Goal: Task Accomplishment & Management: Use online tool/utility

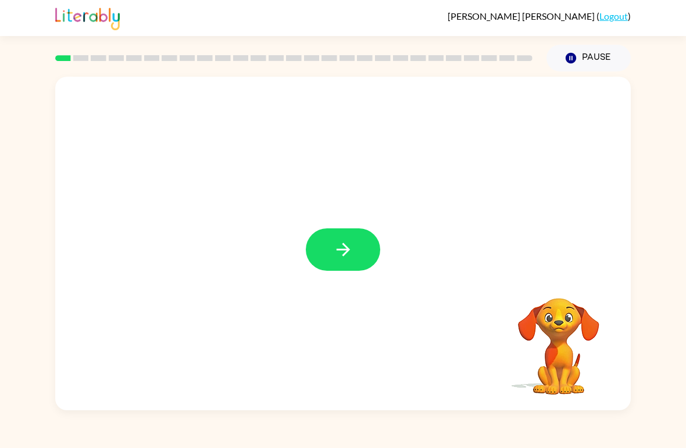
click at [333, 257] on icon "button" at bounding box center [343, 250] width 20 height 20
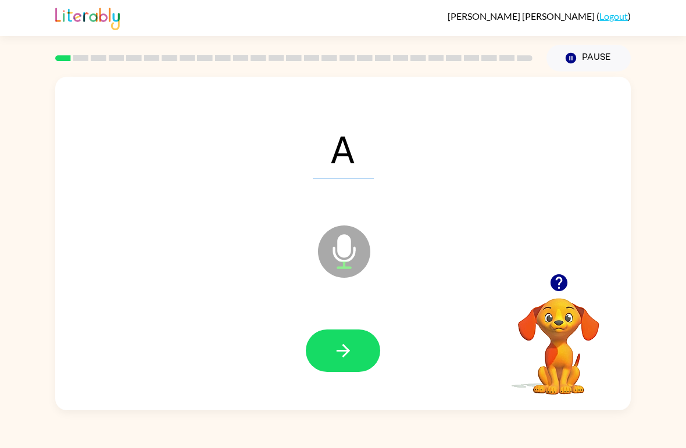
click at [352, 349] on icon "button" at bounding box center [343, 351] width 20 height 20
click at [332, 347] on button "button" at bounding box center [343, 351] width 74 height 42
click at [330, 353] on button "button" at bounding box center [343, 351] width 74 height 42
click at [322, 345] on button "button" at bounding box center [343, 351] width 74 height 42
click at [344, 348] on icon "button" at bounding box center [343, 351] width 20 height 20
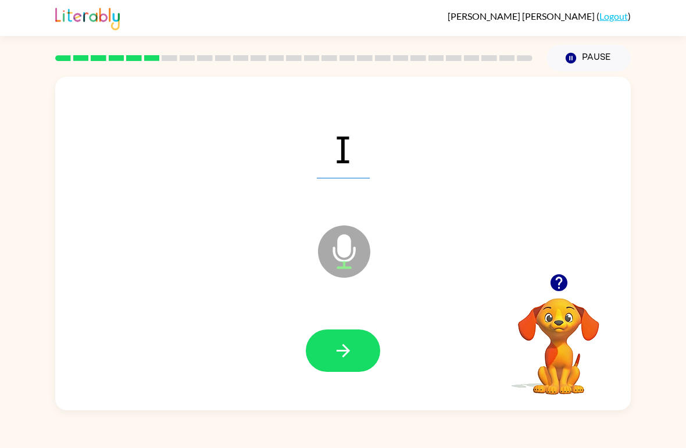
click at [323, 321] on div at bounding box center [343, 352] width 553 height 96
click at [346, 351] on icon "button" at bounding box center [343, 351] width 20 height 20
click at [350, 359] on icon "button" at bounding box center [343, 351] width 20 height 20
click at [333, 355] on icon "button" at bounding box center [343, 351] width 20 height 20
click at [337, 344] on icon "button" at bounding box center [343, 351] width 20 height 20
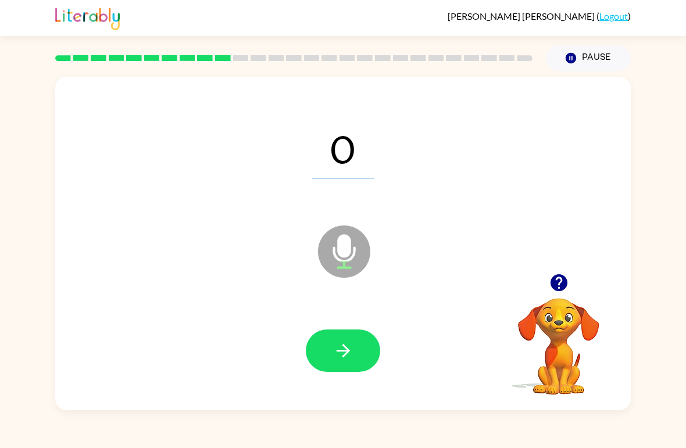
click at [337, 354] on icon "button" at bounding box center [343, 351] width 20 height 20
click at [336, 347] on icon "button" at bounding box center [343, 351] width 20 height 20
click at [323, 347] on button "button" at bounding box center [343, 351] width 74 height 42
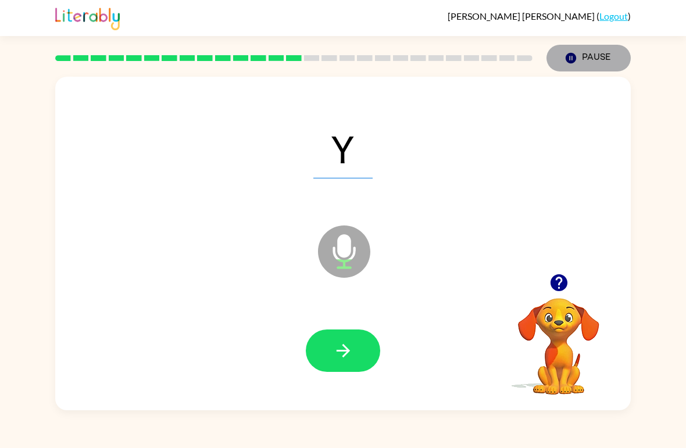
click at [582, 54] on button "Pause Pause" at bounding box center [589, 58] width 84 height 27
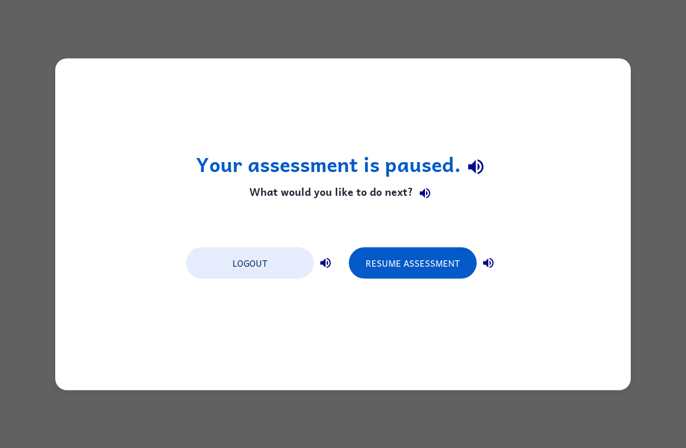
click at [416, 259] on button "Resume Assessment" at bounding box center [413, 262] width 128 height 31
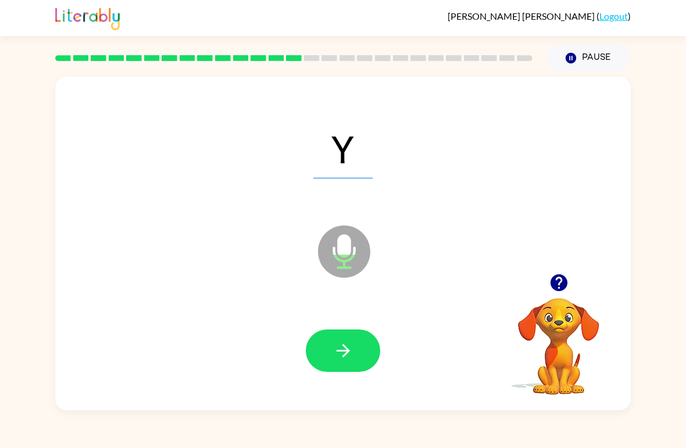
click at [343, 353] on icon "button" at bounding box center [343, 351] width 20 height 20
click at [339, 353] on icon "button" at bounding box center [343, 351] width 20 height 20
click at [330, 346] on button "button" at bounding box center [343, 351] width 74 height 42
click at [330, 348] on button "button" at bounding box center [343, 351] width 74 height 42
click at [334, 358] on icon "button" at bounding box center [343, 351] width 20 height 20
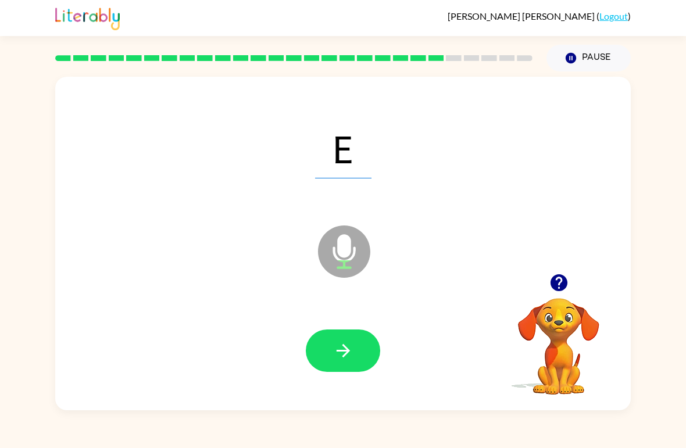
click at [337, 349] on icon "button" at bounding box center [343, 351] width 20 height 20
click at [340, 353] on icon "button" at bounding box center [342, 350] width 13 height 13
click at [332, 339] on button "button" at bounding box center [343, 351] width 74 height 42
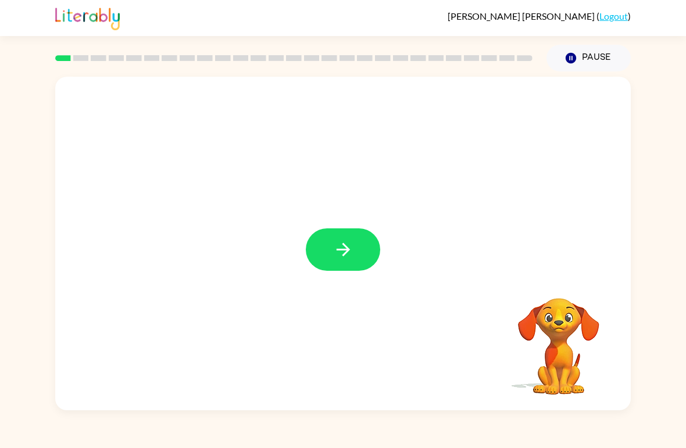
click at [342, 251] on icon "button" at bounding box center [342, 249] width 13 height 13
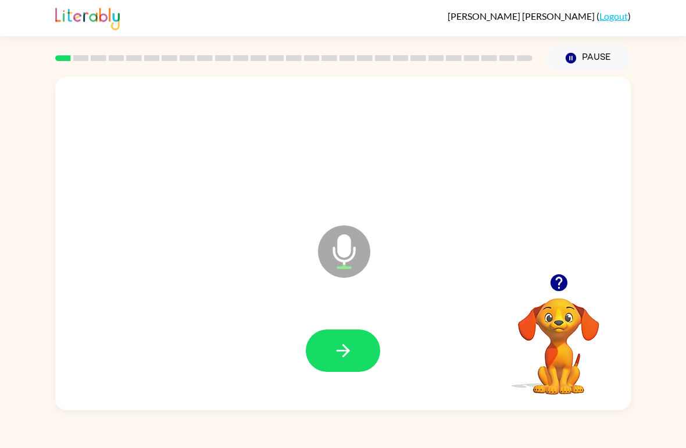
click at [343, 361] on icon "button" at bounding box center [343, 351] width 20 height 20
click at [344, 348] on icon "button" at bounding box center [343, 351] width 20 height 20
click at [339, 344] on icon "button" at bounding box center [343, 351] width 20 height 20
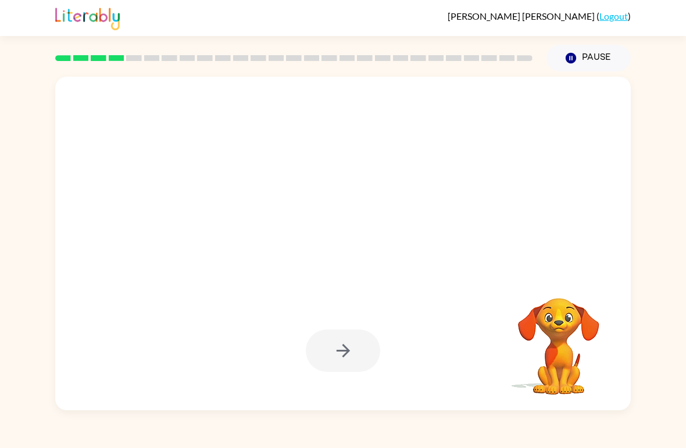
click at [618, 5] on div "Gabriel Morales-Garcia ( Logout )" at bounding box center [343, 18] width 576 height 36
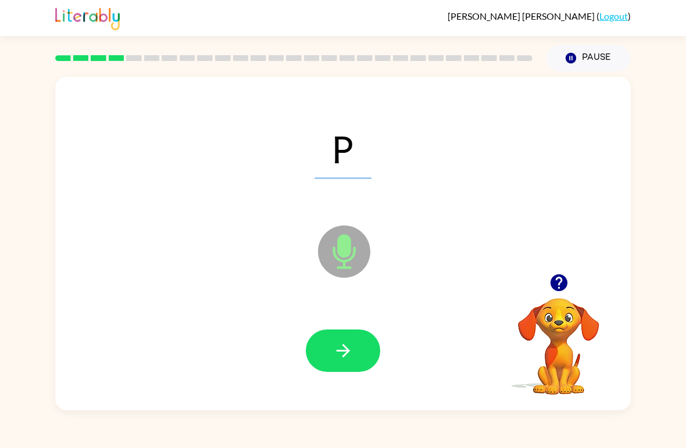
click at [567, 45] on button "Pause Pause" at bounding box center [589, 58] width 84 height 27
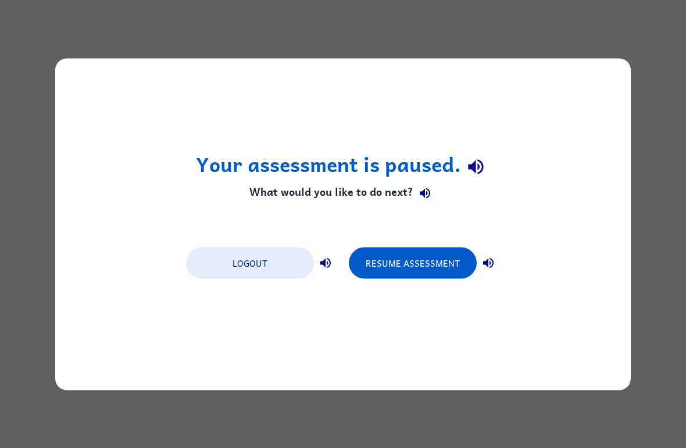
click at [410, 255] on button "Resume Assessment" at bounding box center [413, 262] width 128 height 31
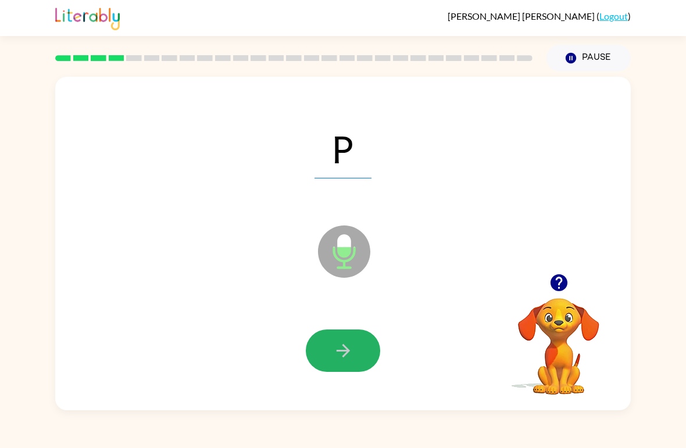
click at [343, 353] on icon "button" at bounding box center [342, 350] width 13 height 13
click at [342, 347] on icon "button" at bounding box center [343, 351] width 20 height 20
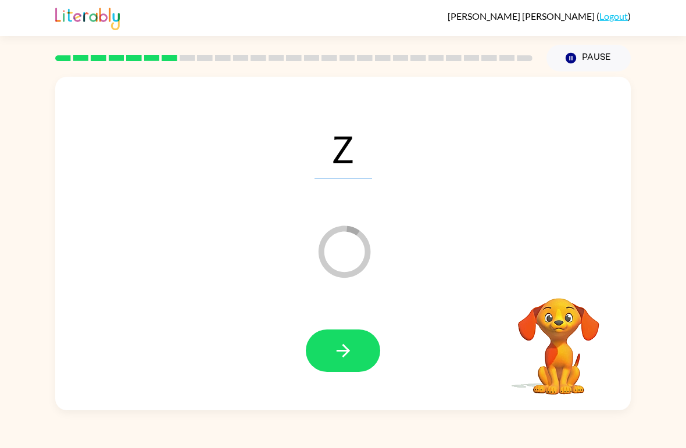
click at [325, 350] on button "button" at bounding box center [343, 351] width 74 height 42
click at [334, 341] on icon "button" at bounding box center [343, 351] width 20 height 20
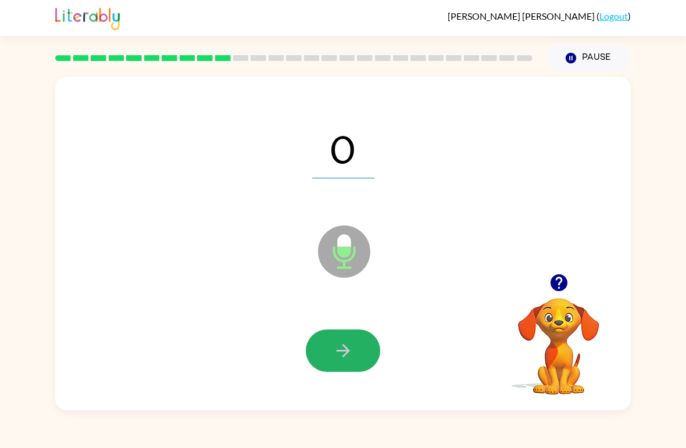
click at [327, 346] on button "button" at bounding box center [343, 351] width 74 height 42
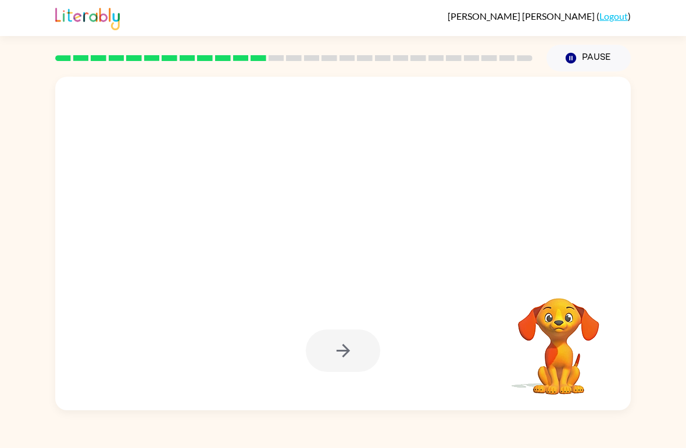
click at [579, 48] on button "Pause Pause" at bounding box center [589, 58] width 84 height 27
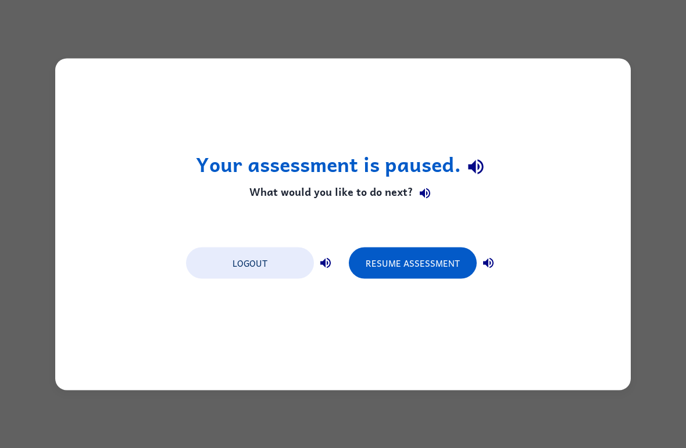
click at [426, 249] on button "Resume Assessment" at bounding box center [413, 262] width 128 height 31
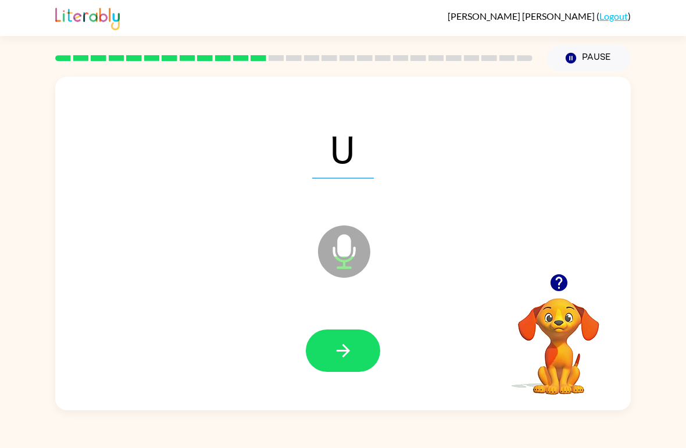
click at [337, 358] on icon "button" at bounding box center [343, 351] width 20 height 20
click at [334, 355] on icon "button" at bounding box center [343, 351] width 20 height 20
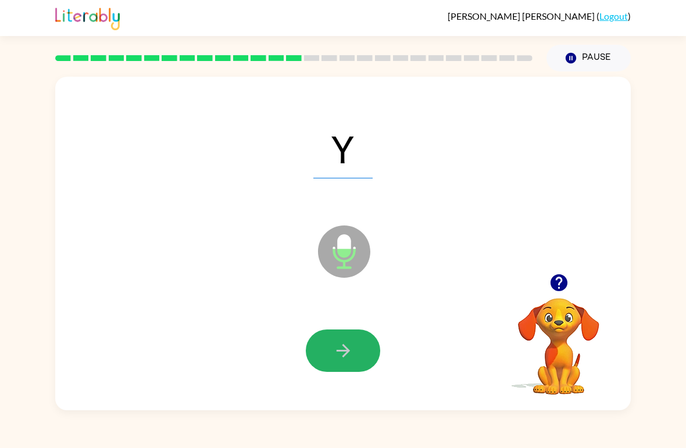
click at [330, 343] on button "button" at bounding box center [343, 351] width 74 height 42
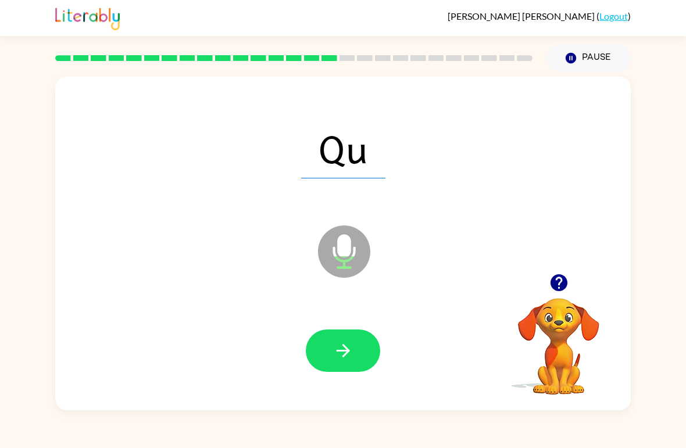
click at [332, 354] on button "button" at bounding box center [343, 351] width 74 height 42
click at [330, 347] on button "button" at bounding box center [343, 351] width 74 height 42
click at [326, 347] on button "button" at bounding box center [343, 351] width 74 height 42
click at [330, 348] on button "button" at bounding box center [343, 351] width 74 height 42
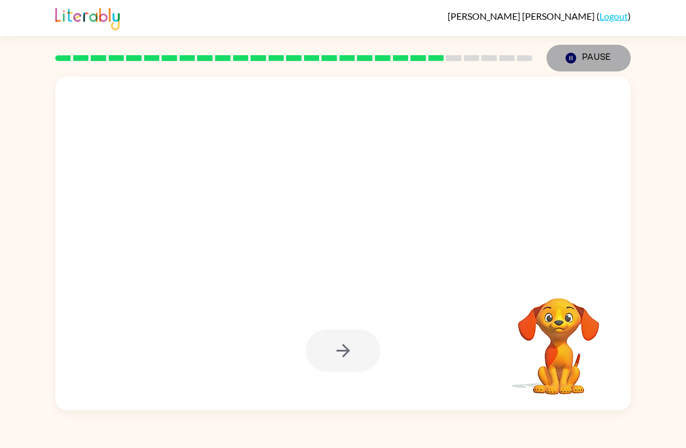
click at [597, 54] on button "Pause Pause" at bounding box center [589, 58] width 84 height 27
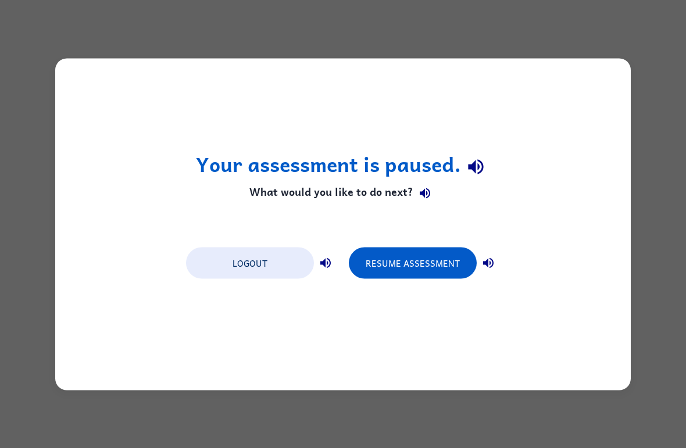
click at [404, 261] on button "Resume Assessment" at bounding box center [413, 262] width 128 height 31
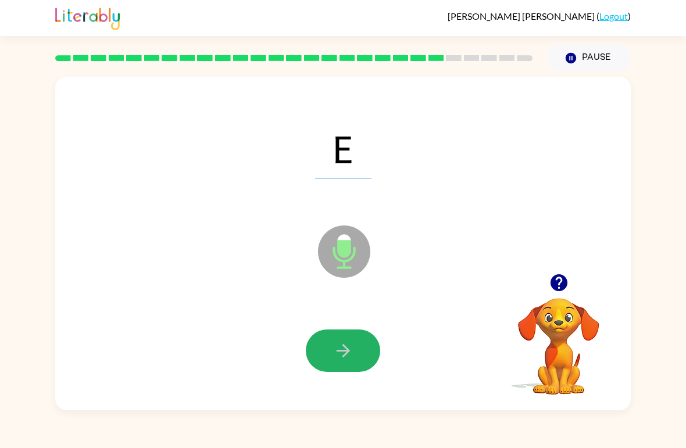
click at [339, 344] on icon "button" at bounding box center [343, 351] width 20 height 20
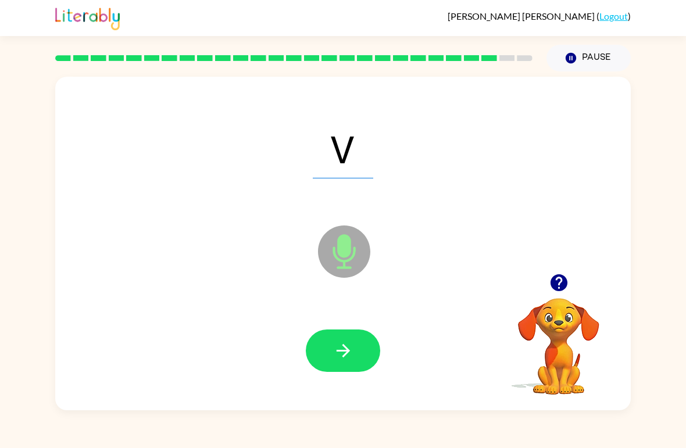
click at [326, 352] on button "button" at bounding box center [343, 351] width 74 height 42
click at [343, 356] on icon "button" at bounding box center [343, 351] width 20 height 20
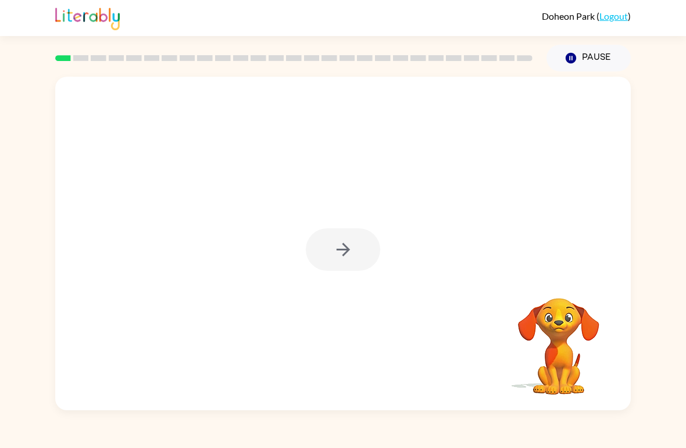
click at [333, 255] on div at bounding box center [343, 250] width 74 height 42
click at [350, 257] on icon "button" at bounding box center [343, 250] width 20 height 20
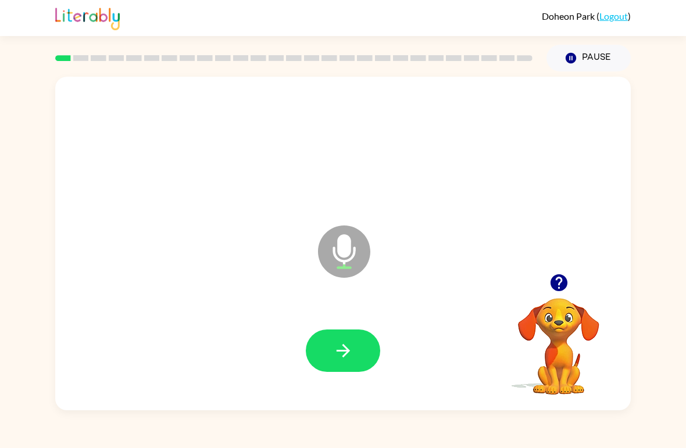
click at [338, 356] on icon "button" at bounding box center [343, 351] width 20 height 20
click at [336, 348] on icon "button" at bounding box center [343, 351] width 20 height 20
click at [332, 344] on button "button" at bounding box center [343, 351] width 74 height 42
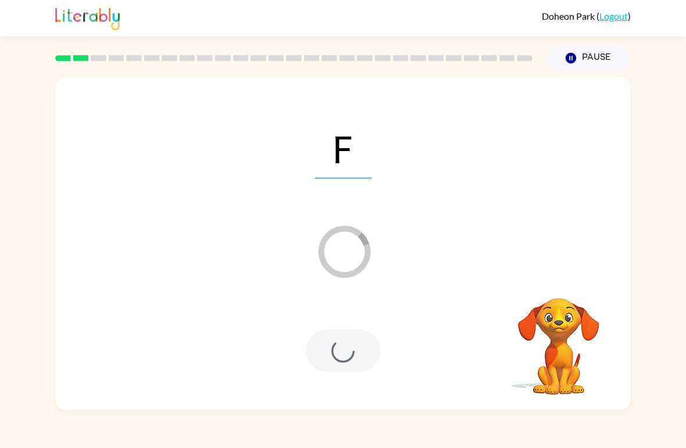
click at [581, 47] on button "Pause Pause" at bounding box center [589, 58] width 84 height 27
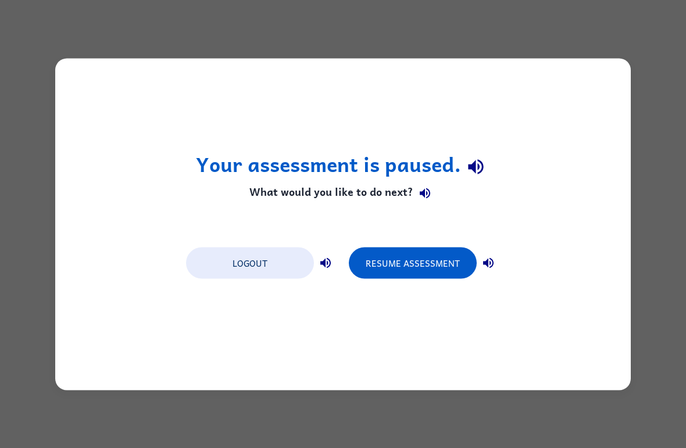
click at [400, 264] on button "Resume Assessment" at bounding box center [413, 262] width 128 height 31
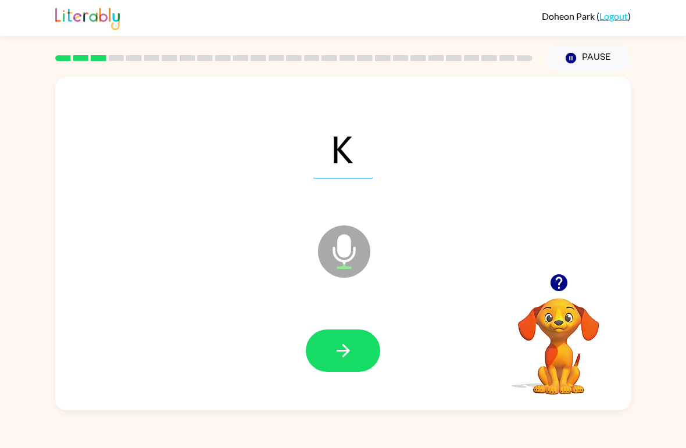
click at [323, 343] on button "button" at bounding box center [343, 351] width 74 height 42
click at [314, 348] on button "button" at bounding box center [343, 351] width 74 height 42
click at [322, 353] on button "button" at bounding box center [343, 351] width 74 height 42
click at [330, 358] on button "button" at bounding box center [343, 351] width 74 height 42
click at [325, 353] on button "button" at bounding box center [343, 351] width 74 height 42
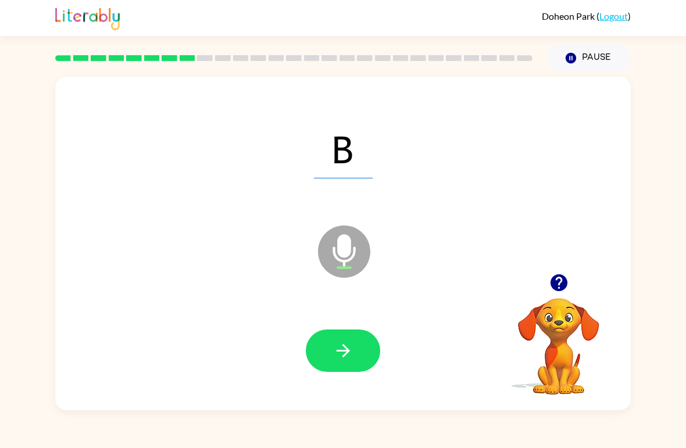
click at [335, 352] on icon "button" at bounding box center [343, 351] width 20 height 20
click at [321, 348] on button "button" at bounding box center [343, 351] width 74 height 42
click at [330, 354] on button "button" at bounding box center [343, 351] width 74 height 42
click at [322, 346] on button "button" at bounding box center [343, 351] width 74 height 42
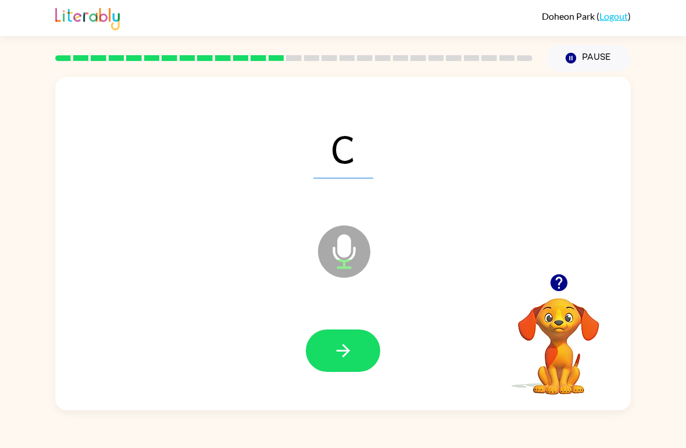
click at [334, 350] on icon "button" at bounding box center [343, 351] width 20 height 20
click at [333, 347] on icon "button" at bounding box center [343, 351] width 20 height 20
click at [333, 362] on button "button" at bounding box center [343, 351] width 74 height 42
click at [354, 156] on span "Qu" at bounding box center [343, 148] width 84 height 60
click at [333, 358] on icon "button" at bounding box center [343, 351] width 20 height 20
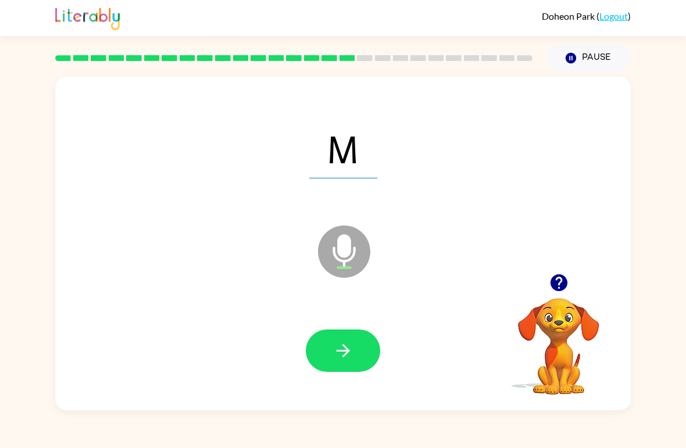
click at [337, 359] on icon "button" at bounding box center [343, 351] width 20 height 20
click at [353, 349] on icon "button" at bounding box center [343, 351] width 20 height 20
click at [333, 360] on icon "button" at bounding box center [343, 351] width 20 height 20
click at [361, 359] on button "button" at bounding box center [343, 351] width 74 height 42
click at [352, 340] on button "button" at bounding box center [343, 351] width 74 height 42
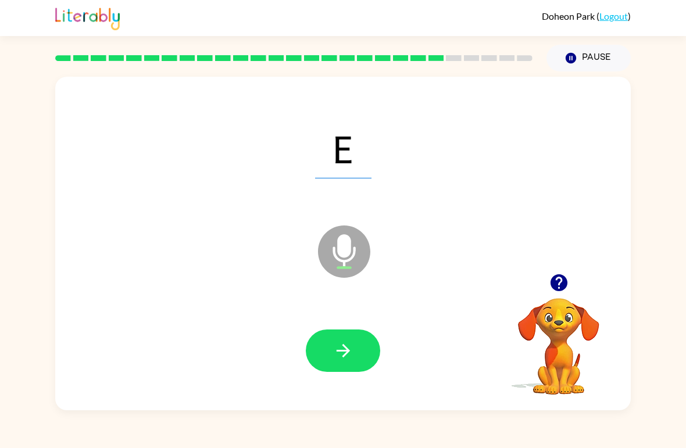
click at [357, 324] on div at bounding box center [343, 352] width 553 height 96
click at [339, 372] on button "button" at bounding box center [343, 351] width 74 height 42
click at [358, 354] on button "button" at bounding box center [343, 351] width 74 height 42
click at [354, 357] on button "button" at bounding box center [343, 351] width 74 height 42
click at [362, 338] on button "button" at bounding box center [343, 351] width 74 height 42
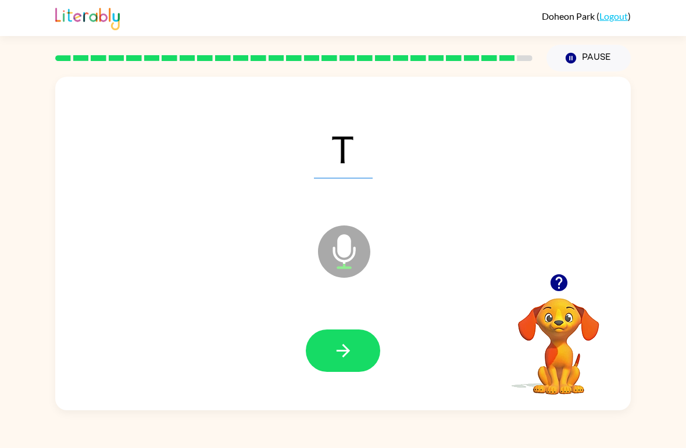
click at [357, 348] on button "button" at bounding box center [343, 351] width 74 height 42
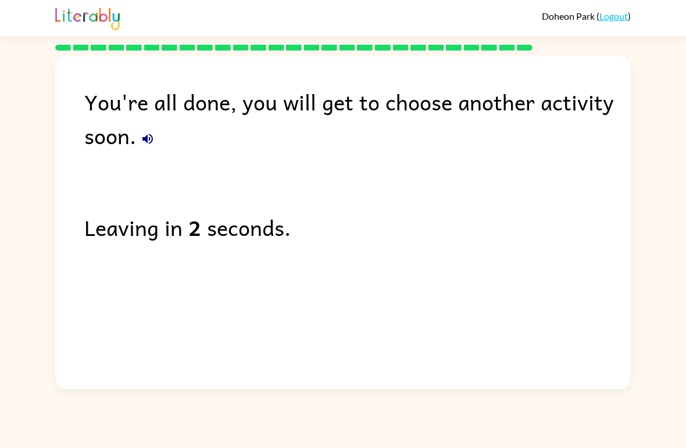
click at [592, 11] on span "Doheon Park" at bounding box center [569, 15] width 55 height 11
click at [596, 7] on div "Doheon Park ( Logout )" at bounding box center [343, 18] width 576 height 36
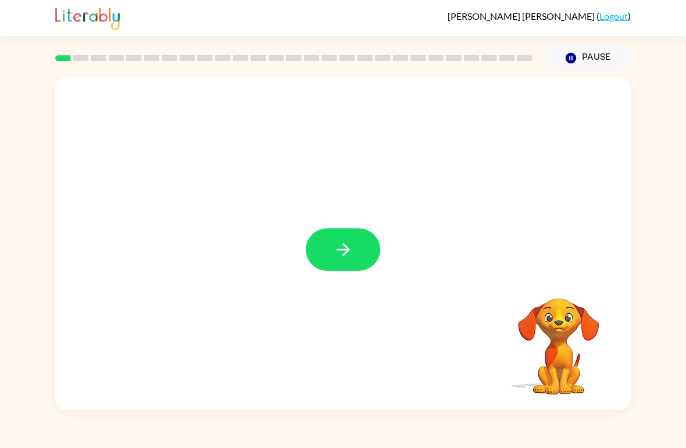
click at [336, 240] on icon "button" at bounding box center [343, 250] width 20 height 20
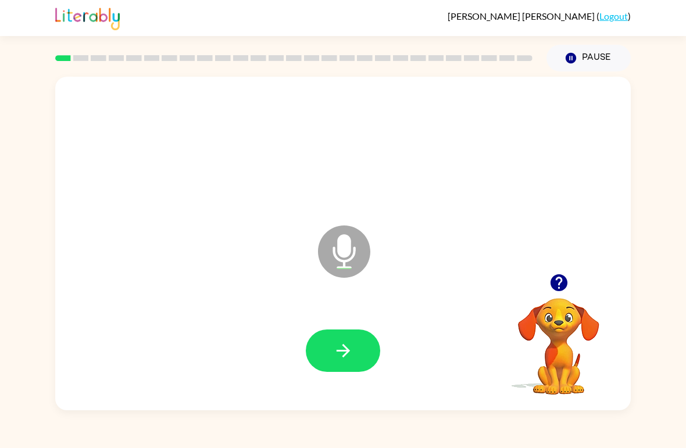
click at [333, 354] on icon "button" at bounding box center [343, 351] width 20 height 20
click at [325, 352] on button "button" at bounding box center [343, 351] width 74 height 42
click at [329, 343] on button "button" at bounding box center [343, 351] width 74 height 42
click at [344, 356] on icon "button" at bounding box center [342, 350] width 13 height 13
click at [322, 345] on button "button" at bounding box center [343, 351] width 74 height 42
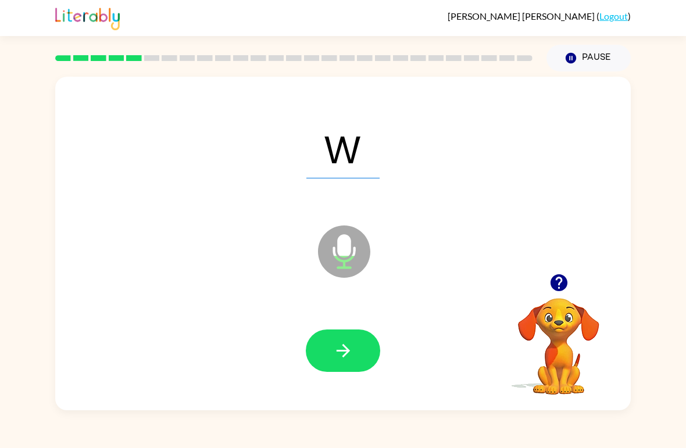
click at [339, 339] on button "button" at bounding box center [343, 351] width 74 height 42
click at [342, 336] on button "button" at bounding box center [343, 351] width 74 height 42
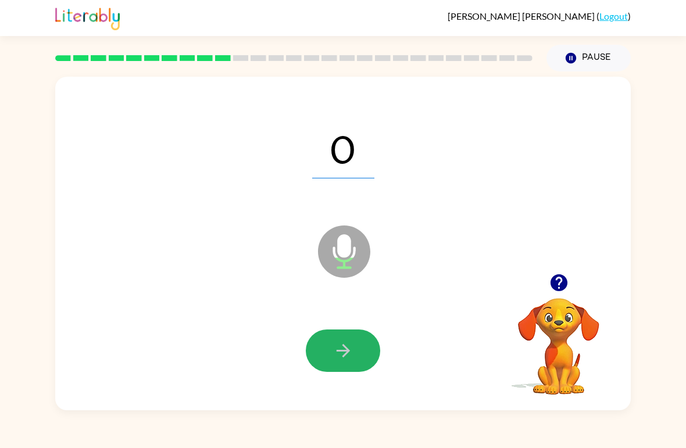
click at [332, 340] on button "button" at bounding box center [343, 351] width 74 height 42
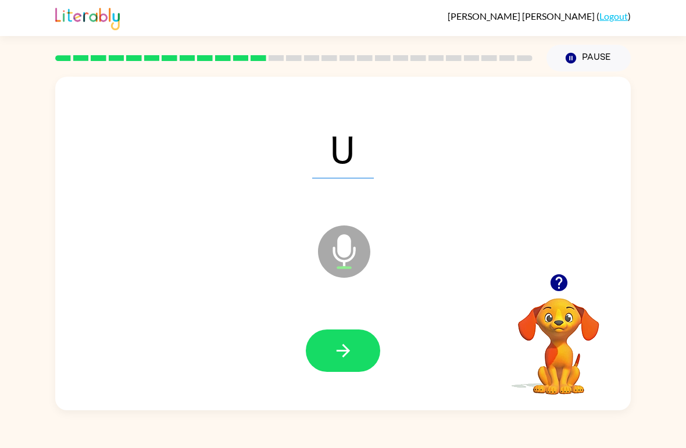
click at [333, 353] on icon "button" at bounding box center [343, 351] width 20 height 20
click at [334, 349] on icon "button" at bounding box center [343, 351] width 20 height 20
click at [321, 347] on button "button" at bounding box center [343, 351] width 74 height 42
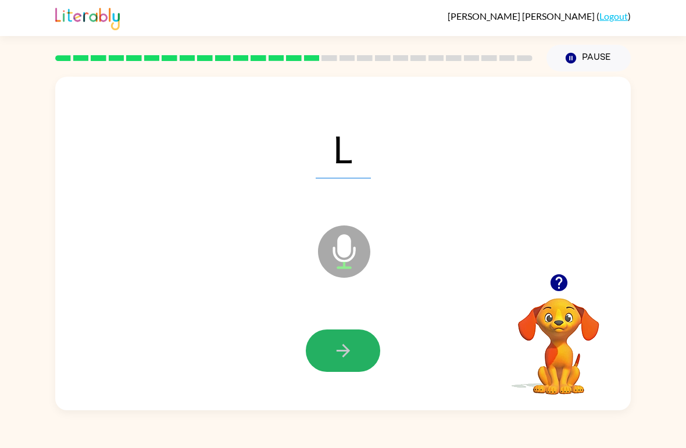
click at [336, 350] on icon "button" at bounding box center [343, 351] width 20 height 20
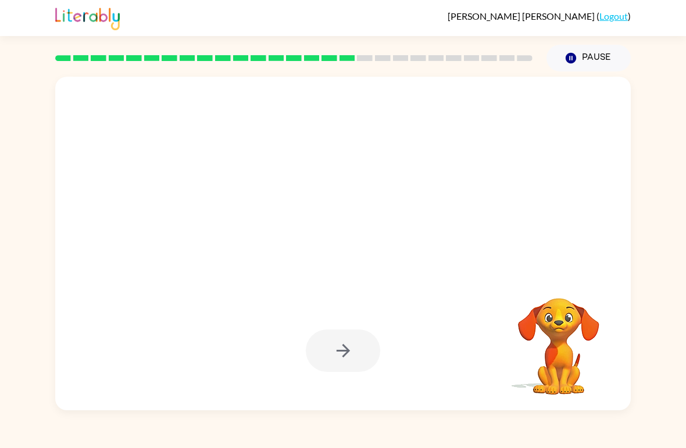
click at [353, 155] on div at bounding box center [343, 148] width 553 height 96
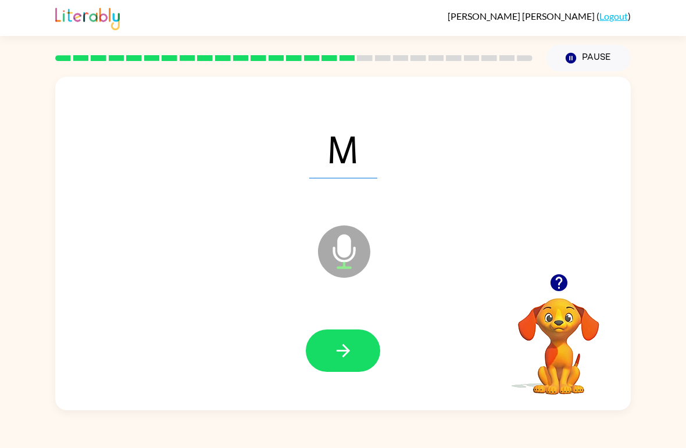
click at [332, 355] on button "button" at bounding box center [343, 351] width 74 height 42
click at [341, 349] on icon "button" at bounding box center [343, 351] width 20 height 20
click at [330, 350] on button "button" at bounding box center [343, 351] width 74 height 42
click at [595, 59] on button "Pause Pause" at bounding box center [589, 58] width 84 height 27
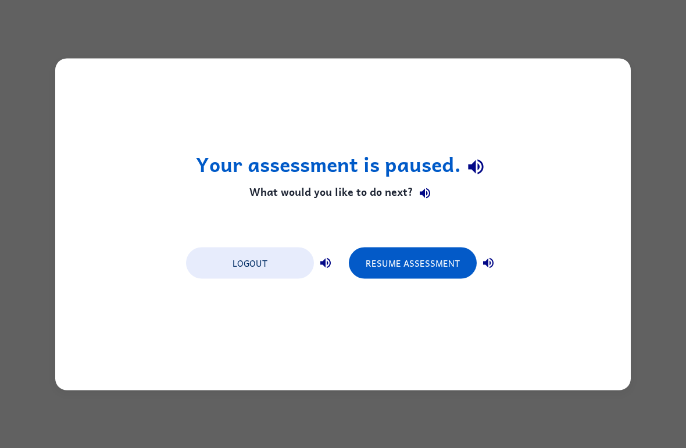
click at [409, 260] on button "Resume Assessment" at bounding box center [413, 262] width 128 height 31
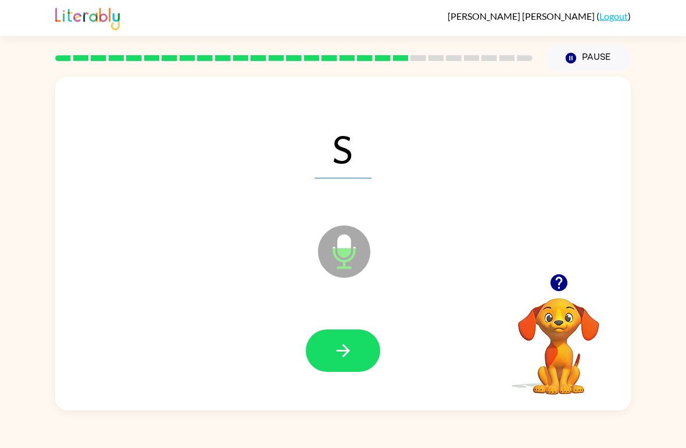
click at [339, 353] on icon "button" at bounding box center [342, 350] width 13 height 13
click at [323, 346] on button "button" at bounding box center [343, 351] width 74 height 42
click at [318, 361] on button "button" at bounding box center [343, 351] width 74 height 42
click at [325, 350] on button "button" at bounding box center [343, 351] width 74 height 42
click at [339, 343] on icon "button" at bounding box center [343, 351] width 20 height 20
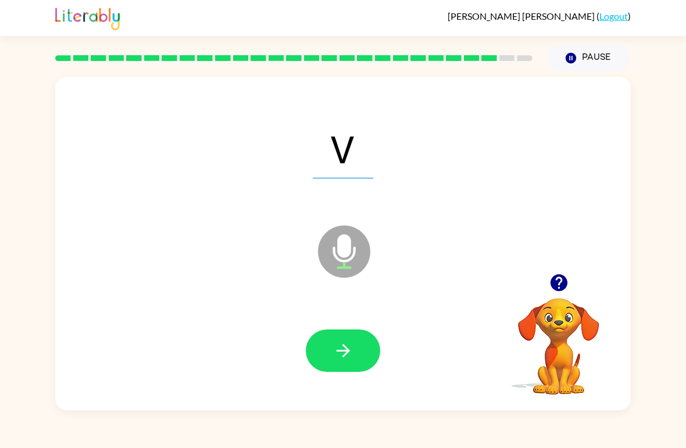
click at [336, 351] on icon "button" at bounding box center [343, 351] width 20 height 20
click at [335, 351] on icon "button" at bounding box center [343, 351] width 20 height 20
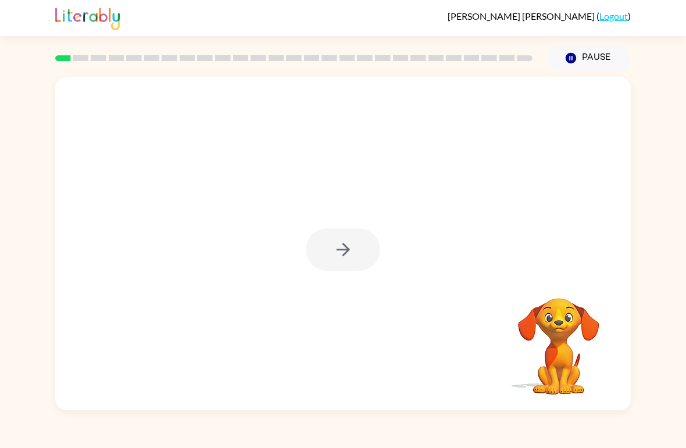
click at [360, 266] on div at bounding box center [343, 250] width 74 height 42
click at [341, 245] on div at bounding box center [343, 250] width 74 height 42
click at [346, 258] on div at bounding box center [343, 250] width 74 height 42
click at [335, 254] on icon "button" at bounding box center [343, 250] width 20 height 20
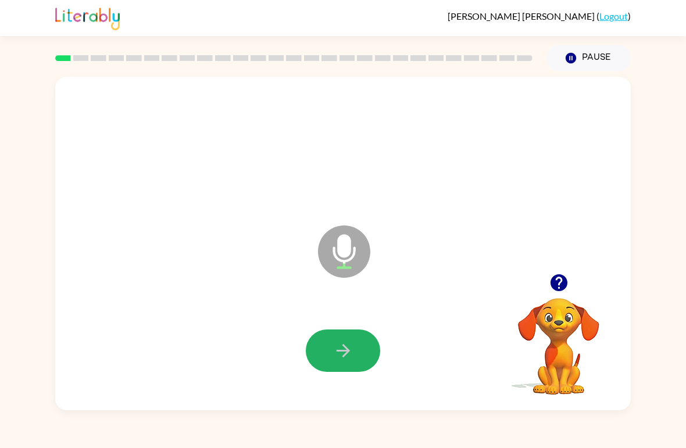
click at [340, 348] on icon "button" at bounding box center [343, 351] width 20 height 20
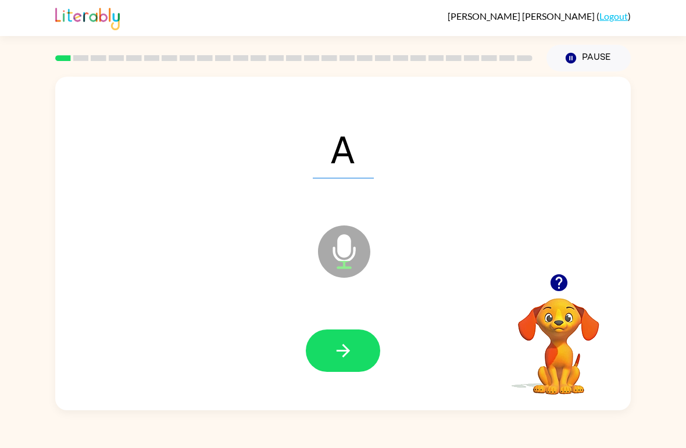
click at [340, 332] on button "button" at bounding box center [343, 351] width 74 height 42
click at [325, 354] on button "button" at bounding box center [343, 351] width 74 height 42
click at [343, 349] on icon "button" at bounding box center [343, 351] width 20 height 20
click at [356, 353] on button "button" at bounding box center [343, 351] width 74 height 42
click at [344, 335] on button "button" at bounding box center [343, 351] width 74 height 42
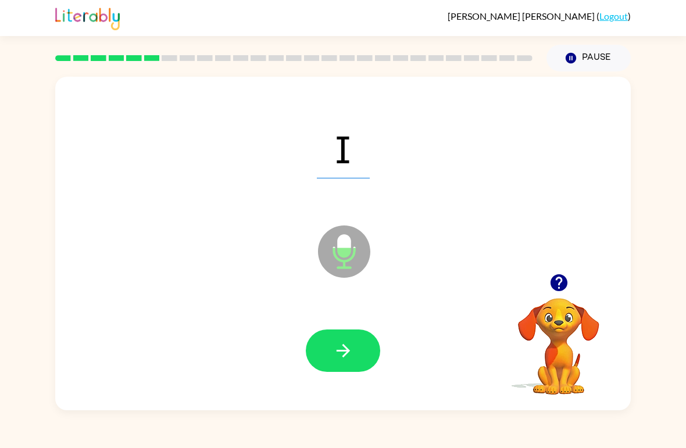
click at [351, 348] on icon "button" at bounding box center [343, 351] width 20 height 20
click at [350, 348] on icon "button" at bounding box center [343, 351] width 20 height 20
click at [348, 366] on button "button" at bounding box center [343, 351] width 74 height 42
click at [339, 339] on button "button" at bounding box center [343, 351] width 74 height 42
click at [346, 350] on icon "button" at bounding box center [343, 351] width 20 height 20
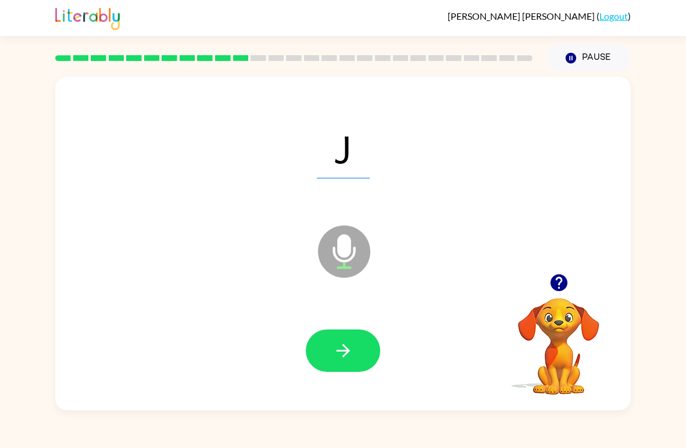
click at [357, 381] on div at bounding box center [343, 352] width 553 height 96
click at [350, 334] on button "button" at bounding box center [343, 351] width 74 height 42
click at [340, 348] on icon "button" at bounding box center [343, 351] width 20 height 20
click at [345, 341] on button "button" at bounding box center [343, 351] width 74 height 42
click at [340, 336] on button "button" at bounding box center [343, 351] width 74 height 42
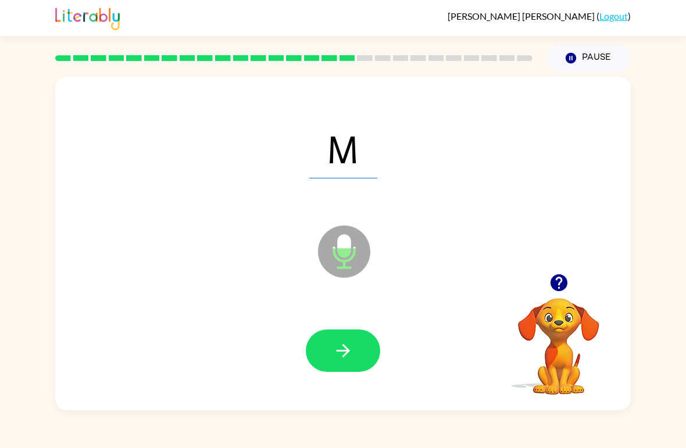
click at [343, 355] on icon "button" at bounding box center [343, 351] width 20 height 20
click at [330, 349] on button "button" at bounding box center [343, 351] width 74 height 42
click at [342, 331] on button "button" at bounding box center [343, 351] width 74 height 42
click at [348, 351] on icon "button" at bounding box center [342, 350] width 13 height 13
click at [326, 359] on button "button" at bounding box center [343, 351] width 74 height 42
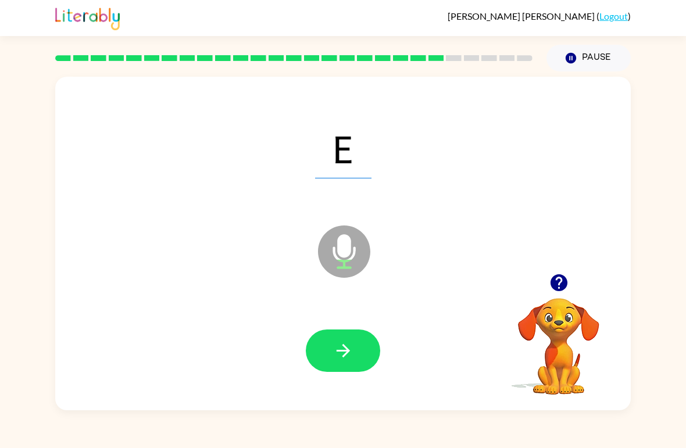
click at [347, 338] on button "button" at bounding box center [343, 351] width 74 height 42
click at [343, 352] on icon "button" at bounding box center [342, 350] width 13 height 13
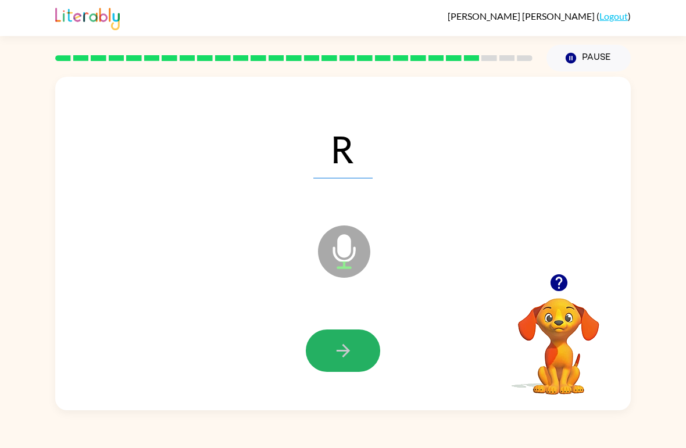
click at [321, 366] on button "button" at bounding box center [343, 351] width 74 height 42
click at [315, 350] on button "button" at bounding box center [343, 351] width 74 height 42
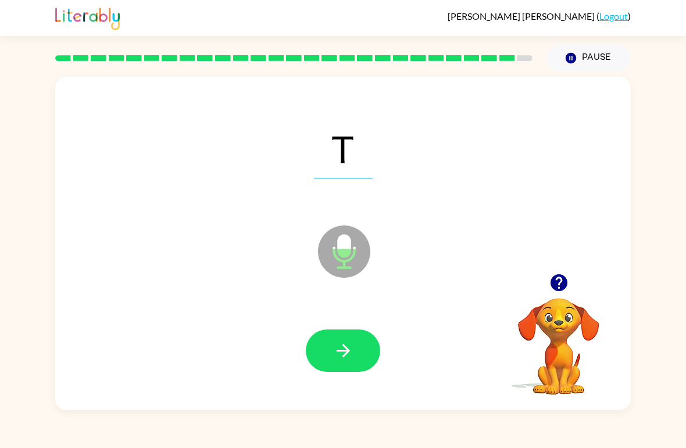
click at [340, 332] on button "button" at bounding box center [343, 351] width 74 height 42
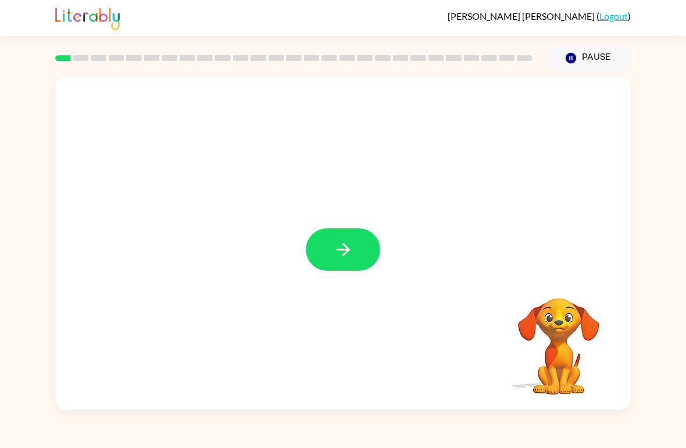
click at [339, 252] on icon "button" at bounding box center [343, 250] width 20 height 20
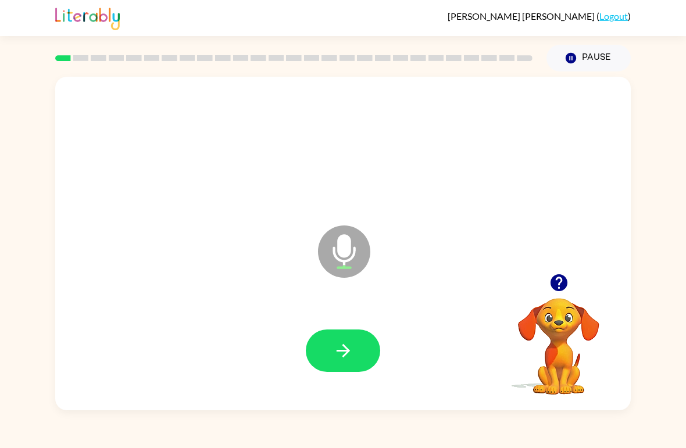
click at [330, 326] on div at bounding box center [343, 352] width 553 height 96
click at [339, 359] on icon "button" at bounding box center [343, 351] width 20 height 20
click at [341, 341] on icon "button" at bounding box center [343, 351] width 20 height 20
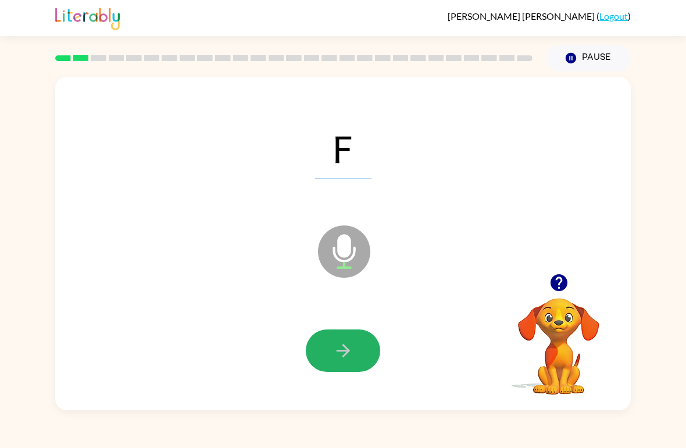
click at [323, 363] on button "button" at bounding box center [343, 351] width 74 height 42
click at [333, 343] on icon "button" at bounding box center [343, 351] width 20 height 20
click at [351, 353] on icon "button" at bounding box center [343, 351] width 20 height 20
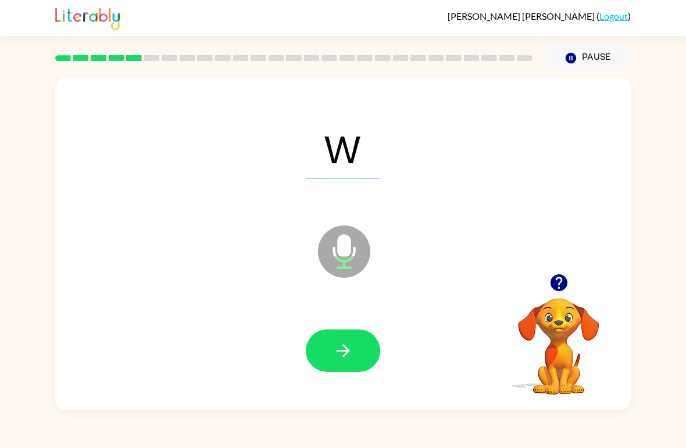
click at [357, 350] on button "button" at bounding box center [343, 351] width 74 height 42
click at [344, 332] on button "button" at bounding box center [343, 351] width 74 height 42
click at [336, 340] on button "button" at bounding box center [343, 351] width 74 height 42
click at [354, 367] on button "button" at bounding box center [343, 351] width 74 height 42
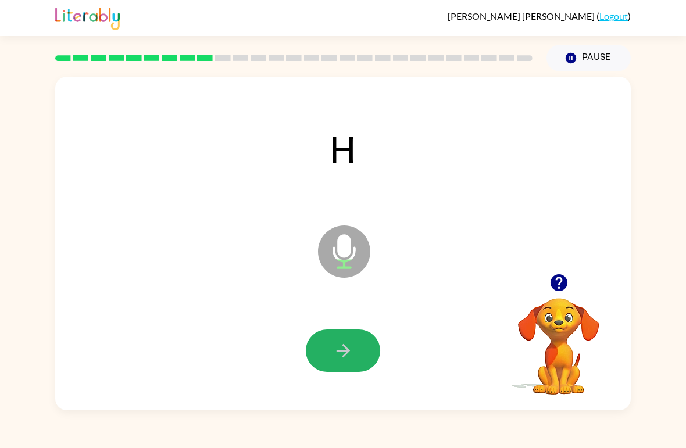
click at [340, 344] on icon "button" at bounding box center [343, 351] width 20 height 20
click at [345, 348] on icon "button" at bounding box center [342, 350] width 13 height 13
click at [336, 350] on icon "button" at bounding box center [343, 351] width 20 height 20
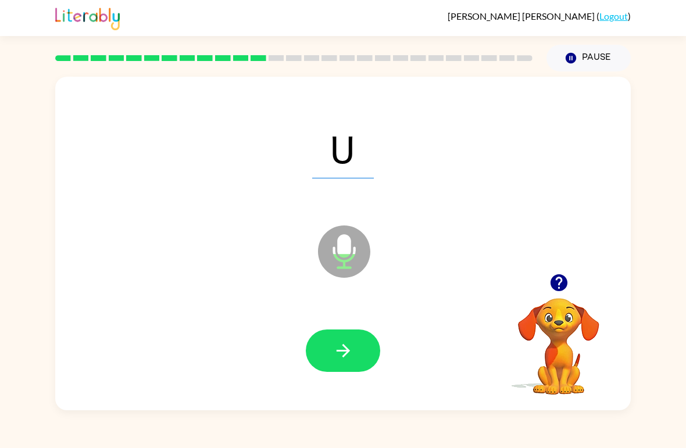
click at [355, 347] on button "button" at bounding box center [343, 351] width 74 height 42
click at [333, 359] on icon "button" at bounding box center [343, 351] width 20 height 20
click at [361, 348] on button "button" at bounding box center [343, 351] width 74 height 42
click at [341, 354] on icon "button" at bounding box center [343, 351] width 20 height 20
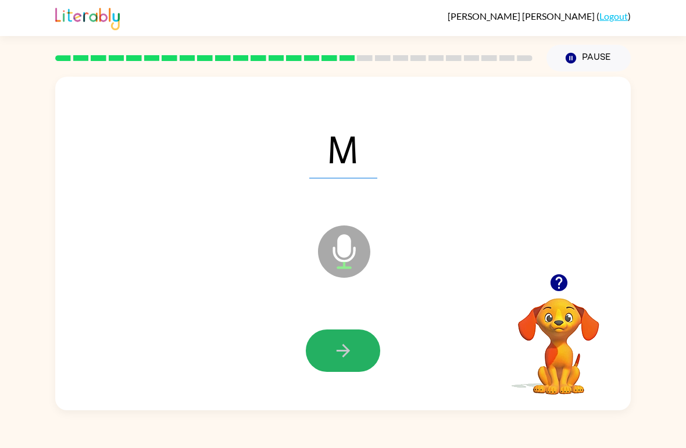
click at [361, 356] on button "button" at bounding box center [343, 351] width 74 height 42
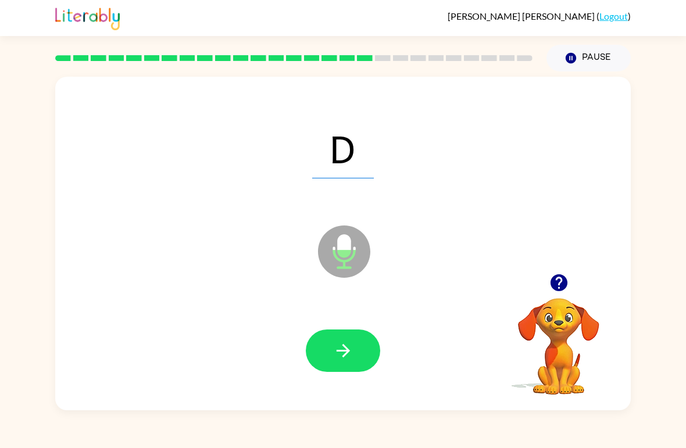
click at [333, 337] on button "button" at bounding box center [343, 351] width 74 height 42
click at [344, 350] on icon "button" at bounding box center [343, 351] width 20 height 20
click at [341, 344] on icon "button" at bounding box center [343, 351] width 20 height 20
click at [333, 332] on button "button" at bounding box center [343, 351] width 74 height 42
click at [333, 344] on icon "button" at bounding box center [343, 351] width 20 height 20
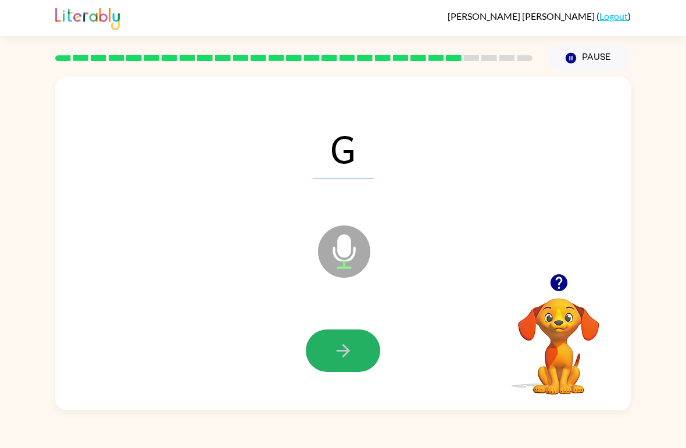
click at [342, 340] on button "button" at bounding box center [343, 351] width 74 height 42
click at [339, 345] on icon "button" at bounding box center [343, 351] width 20 height 20
click at [345, 337] on button "button" at bounding box center [343, 351] width 74 height 42
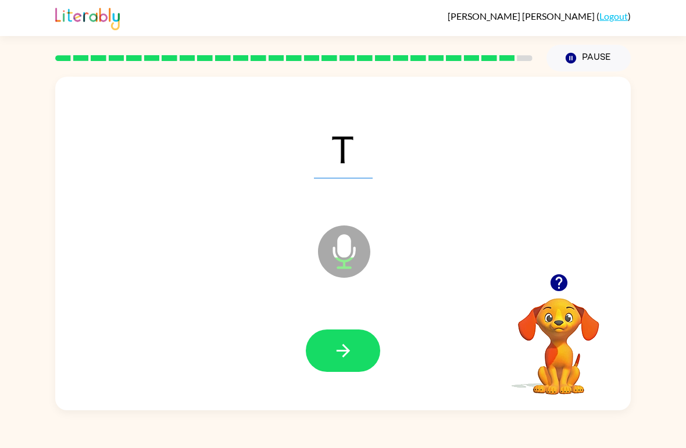
click at [354, 348] on button "button" at bounding box center [343, 351] width 74 height 42
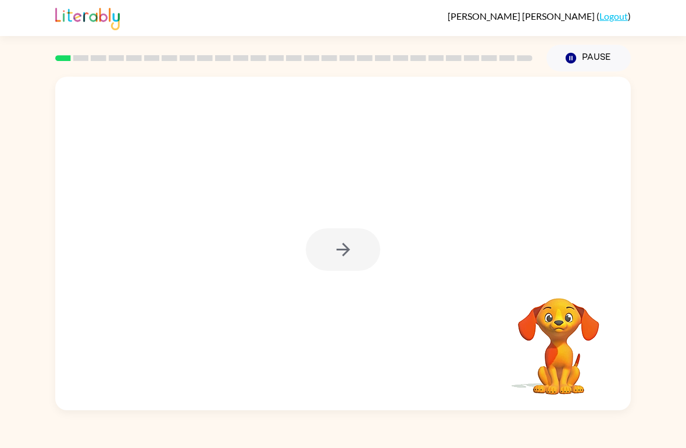
click at [332, 251] on div at bounding box center [343, 250] width 74 height 42
click at [323, 234] on button "button" at bounding box center [343, 250] width 74 height 42
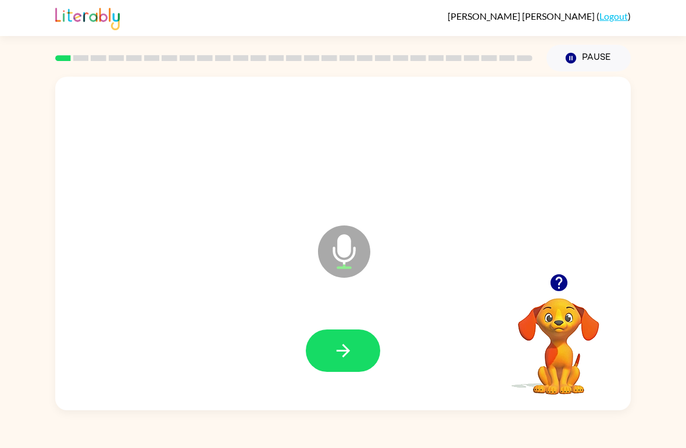
click at [321, 348] on button "button" at bounding box center [343, 351] width 74 height 42
click at [315, 346] on button "button" at bounding box center [343, 351] width 74 height 42
click at [337, 361] on icon "button" at bounding box center [343, 351] width 20 height 20
click at [325, 337] on button "button" at bounding box center [343, 351] width 74 height 42
click at [342, 372] on button "button" at bounding box center [343, 351] width 74 height 42
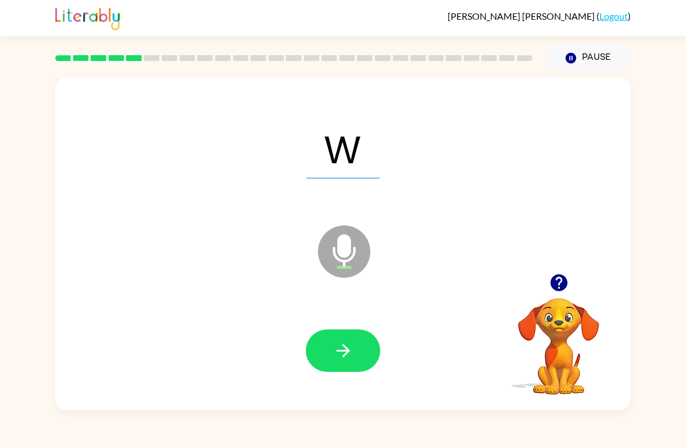
click at [351, 361] on icon "button" at bounding box center [343, 351] width 20 height 20
click at [347, 350] on icon "button" at bounding box center [342, 350] width 13 height 13
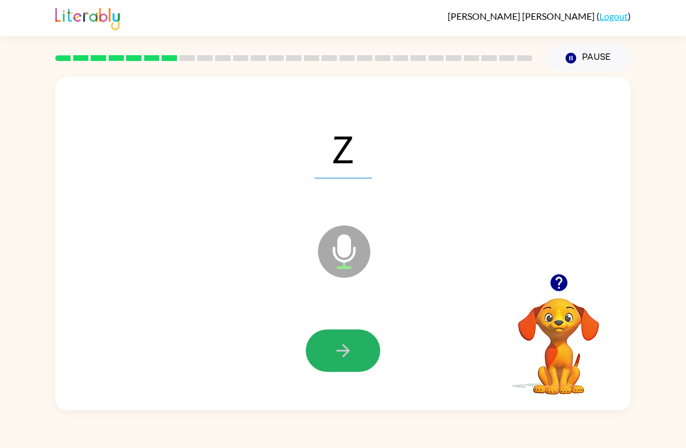
click at [347, 348] on icon "button" at bounding box center [343, 351] width 20 height 20
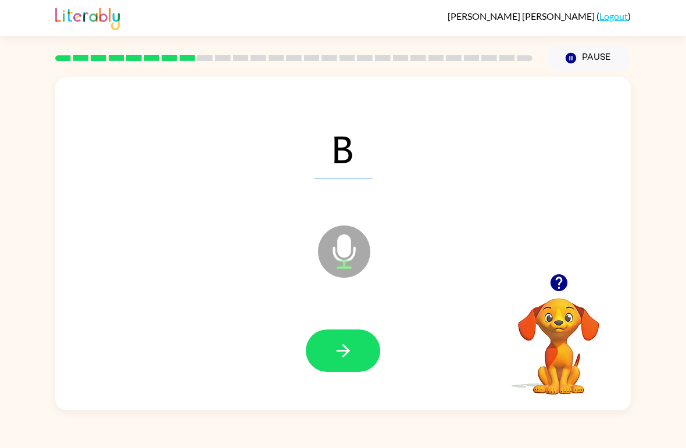
click at [340, 355] on icon "button" at bounding box center [343, 351] width 20 height 20
click at [333, 364] on button "button" at bounding box center [343, 351] width 74 height 42
click at [329, 356] on button "button" at bounding box center [343, 351] width 74 height 42
click at [333, 337] on button "button" at bounding box center [343, 351] width 74 height 42
click at [322, 347] on button "button" at bounding box center [343, 351] width 74 height 42
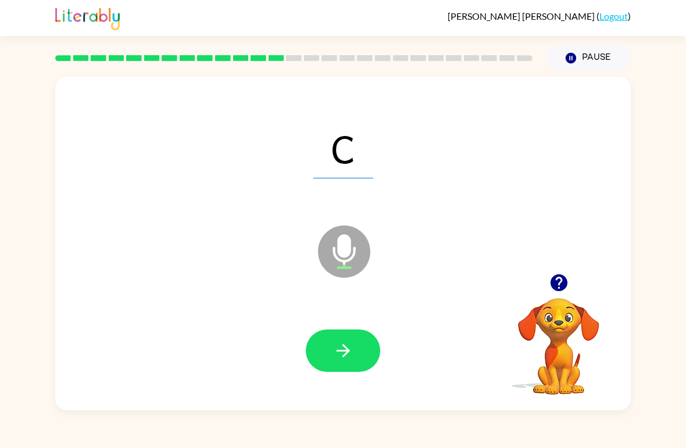
click at [341, 333] on button "button" at bounding box center [343, 351] width 74 height 42
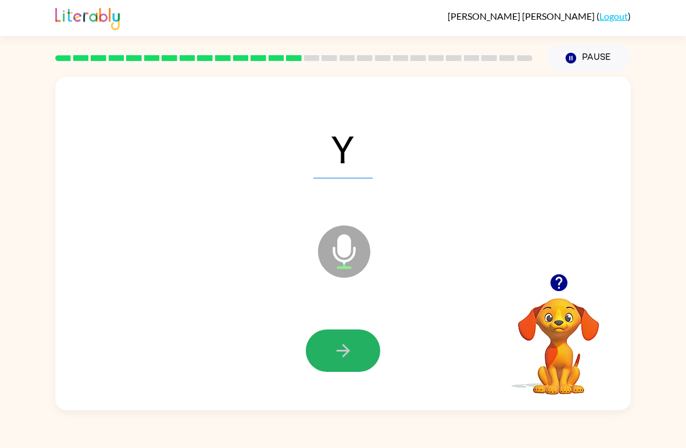
click at [351, 359] on icon "button" at bounding box center [343, 351] width 20 height 20
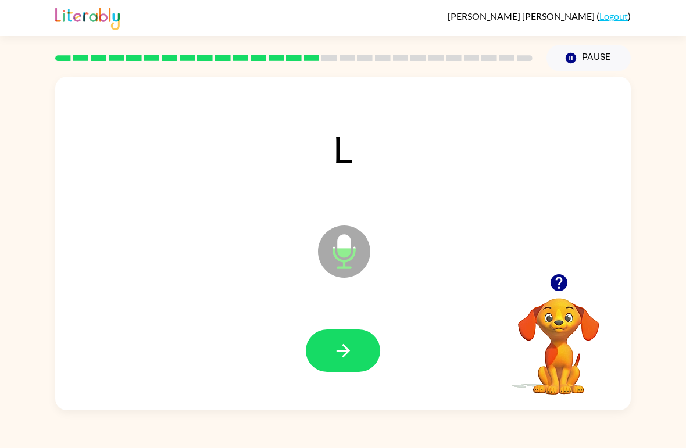
click at [336, 361] on icon "button" at bounding box center [343, 351] width 20 height 20
click at [332, 365] on button "button" at bounding box center [343, 351] width 74 height 42
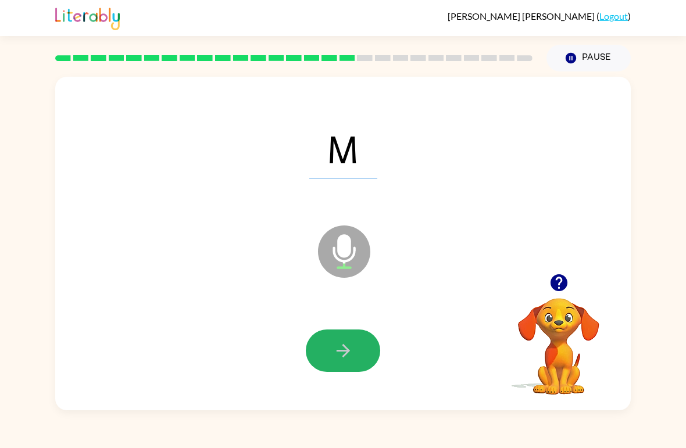
click at [354, 340] on button "button" at bounding box center [343, 351] width 74 height 42
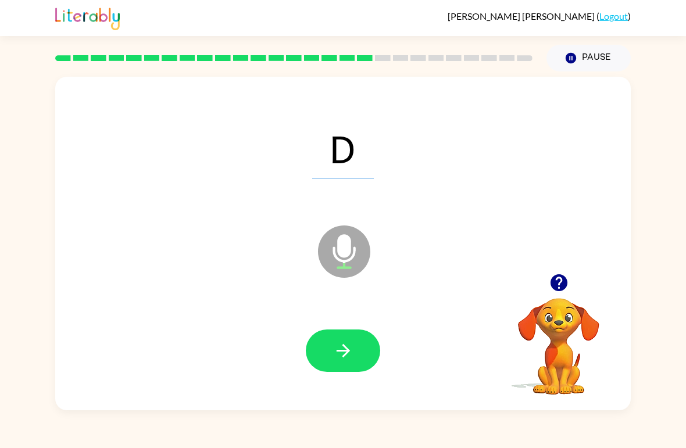
click at [326, 349] on button "button" at bounding box center [343, 351] width 74 height 42
click at [340, 350] on icon "button" at bounding box center [343, 351] width 20 height 20
click at [344, 343] on icon "button" at bounding box center [343, 351] width 20 height 20
click at [296, 340] on div at bounding box center [343, 352] width 553 height 96
click at [332, 352] on button "button" at bounding box center [343, 351] width 74 height 42
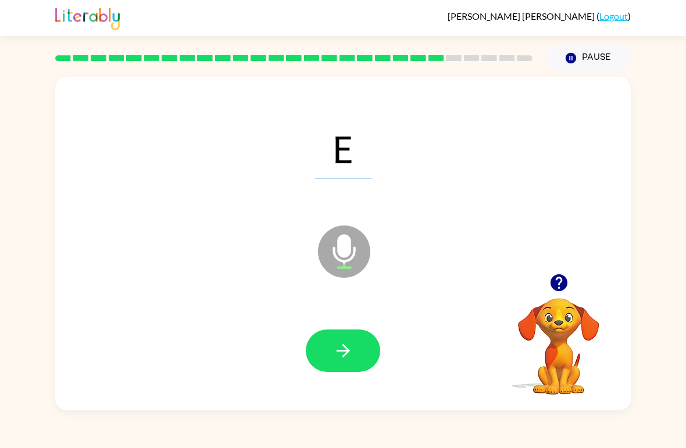
click at [307, 366] on div at bounding box center [343, 351] width 74 height 42
click at [323, 351] on button "button" at bounding box center [343, 351] width 74 height 42
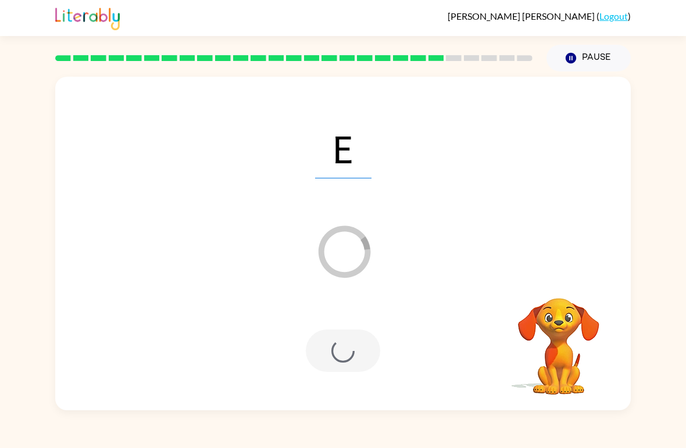
click at [330, 356] on div at bounding box center [343, 351] width 74 height 42
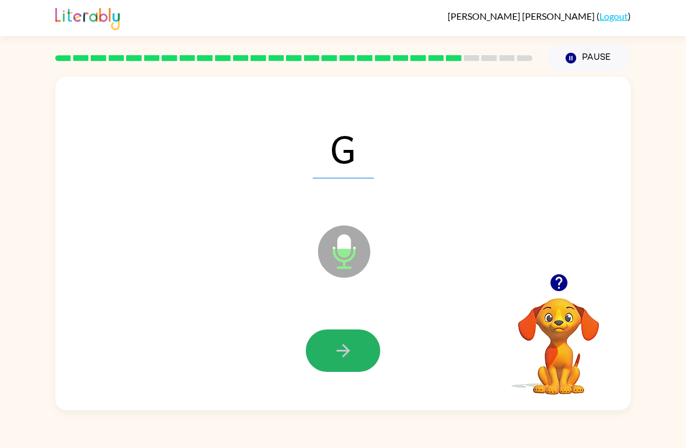
click at [334, 353] on icon "button" at bounding box center [343, 351] width 20 height 20
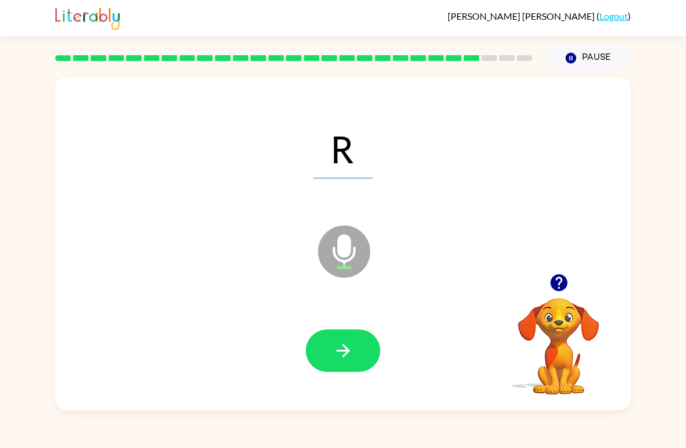
click at [331, 346] on button "button" at bounding box center [343, 351] width 74 height 42
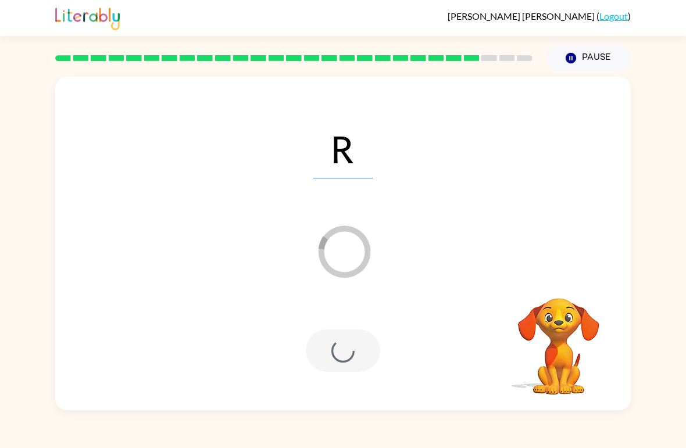
click at [327, 350] on div at bounding box center [343, 351] width 74 height 42
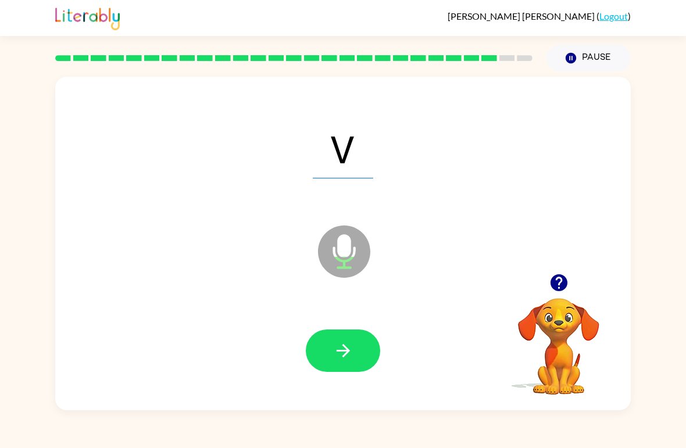
click at [340, 357] on icon "button" at bounding box center [343, 351] width 20 height 20
click at [334, 323] on div at bounding box center [343, 352] width 553 height 96
click at [341, 336] on button "button" at bounding box center [343, 351] width 74 height 42
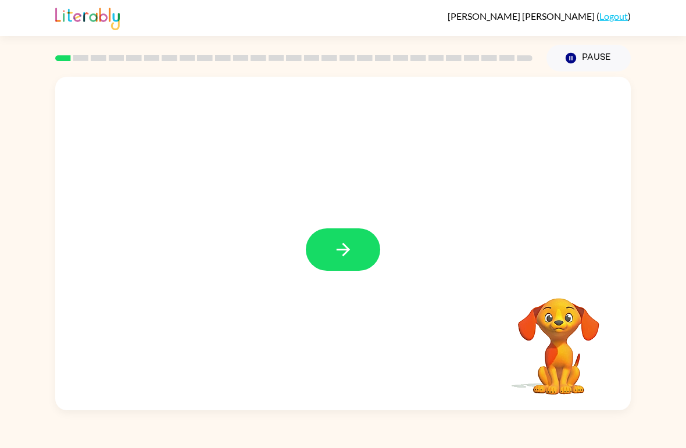
click at [351, 250] on icon "button" at bounding box center [343, 250] width 20 height 20
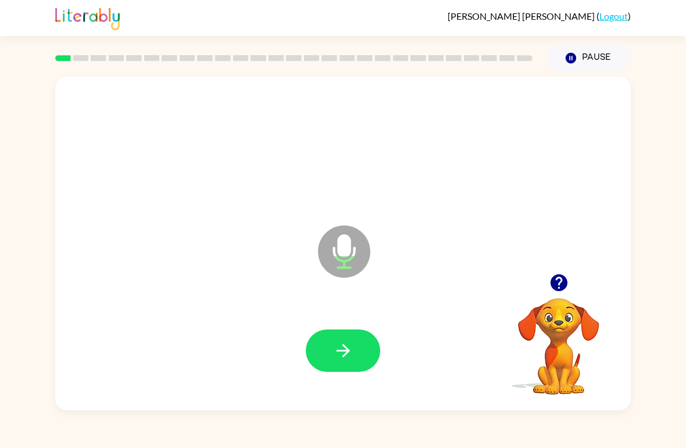
click at [350, 351] on icon "button" at bounding box center [343, 351] width 20 height 20
click at [350, 354] on icon "button" at bounding box center [343, 351] width 20 height 20
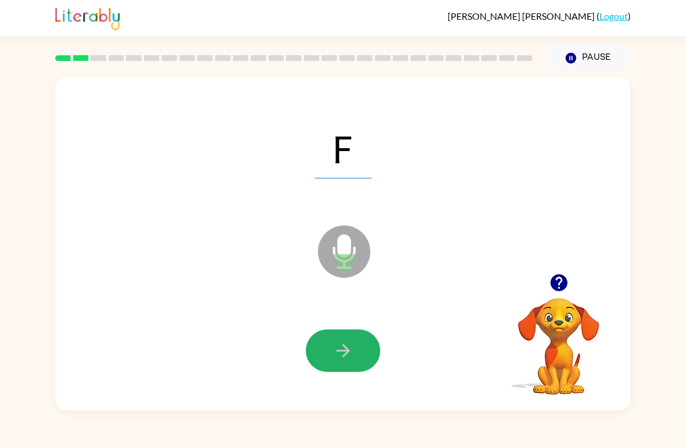
click at [368, 341] on button "button" at bounding box center [343, 351] width 74 height 42
click at [359, 356] on button "button" at bounding box center [343, 351] width 74 height 42
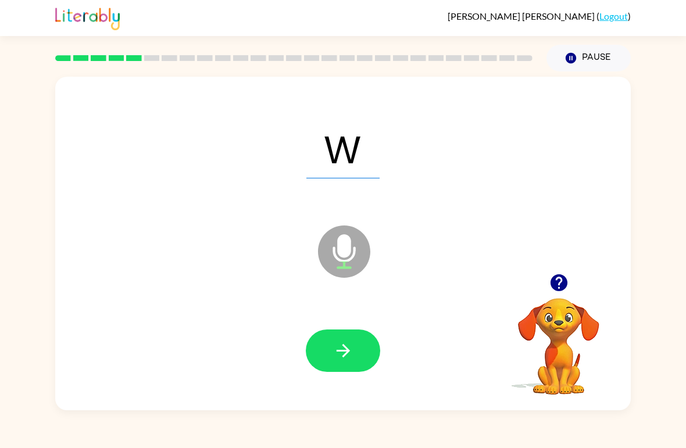
click at [360, 347] on button "button" at bounding box center [343, 351] width 74 height 42
click at [361, 348] on button "button" at bounding box center [343, 351] width 74 height 42
click at [364, 354] on button "button" at bounding box center [343, 351] width 74 height 42
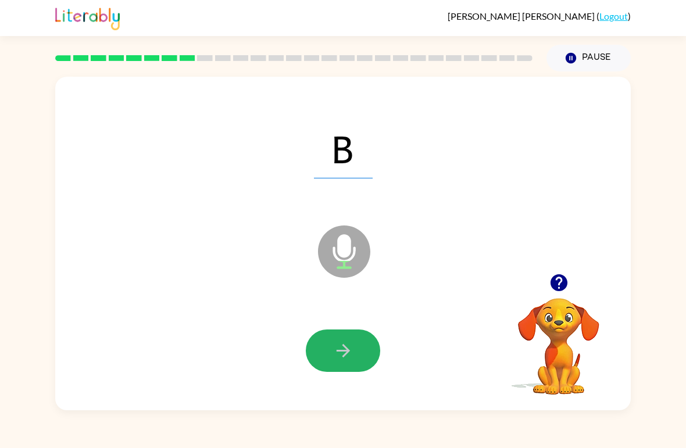
click at [351, 354] on icon "button" at bounding box center [343, 351] width 20 height 20
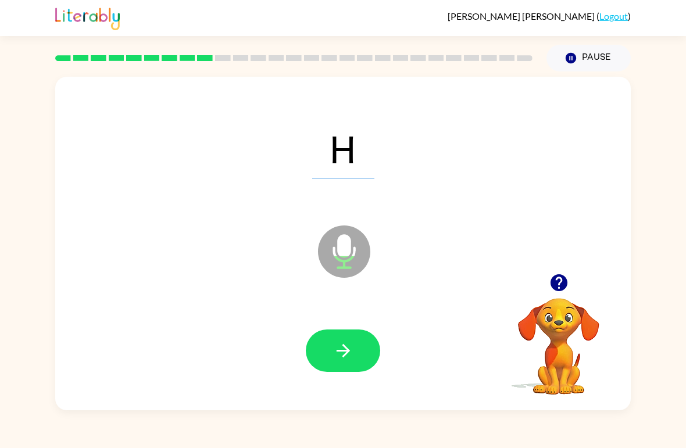
click at [347, 346] on icon "button" at bounding box center [343, 351] width 20 height 20
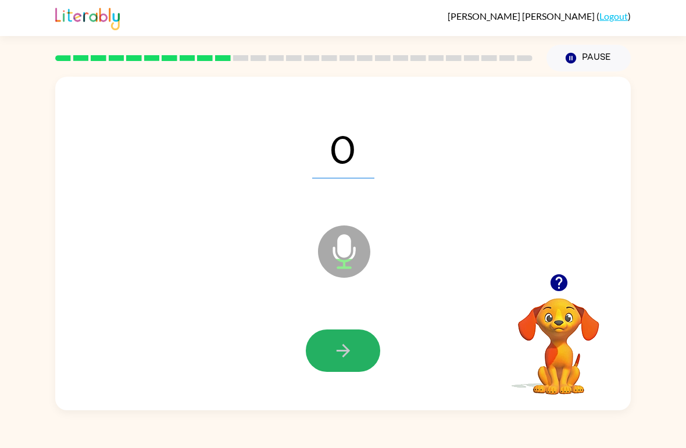
click at [330, 333] on button "button" at bounding box center [343, 351] width 74 height 42
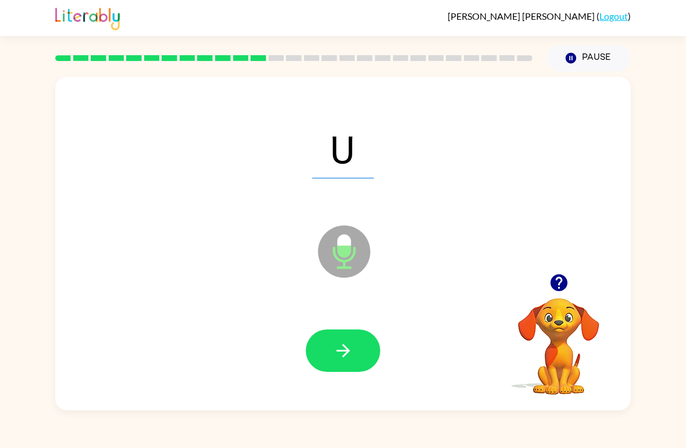
click at [364, 357] on button "button" at bounding box center [343, 351] width 74 height 42
click at [355, 346] on button "button" at bounding box center [343, 351] width 74 height 42
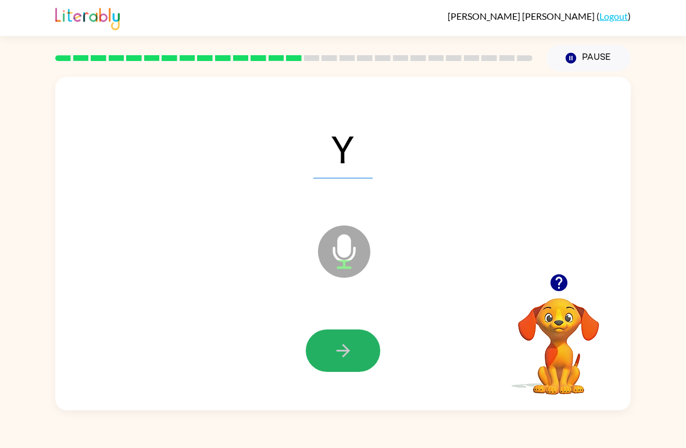
click at [353, 353] on icon "button" at bounding box center [343, 351] width 20 height 20
click at [354, 348] on button "button" at bounding box center [343, 351] width 74 height 42
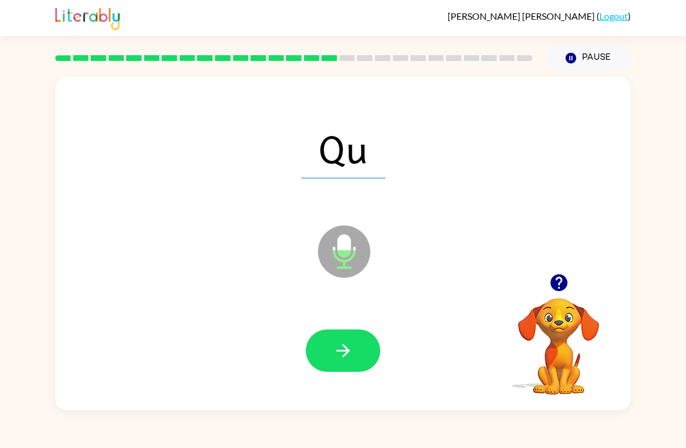
click at [353, 152] on span "Qu" at bounding box center [343, 148] width 84 height 60
click at [362, 352] on button "button" at bounding box center [343, 351] width 74 height 42
click at [346, 359] on icon "button" at bounding box center [343, 351] width 20 height 20
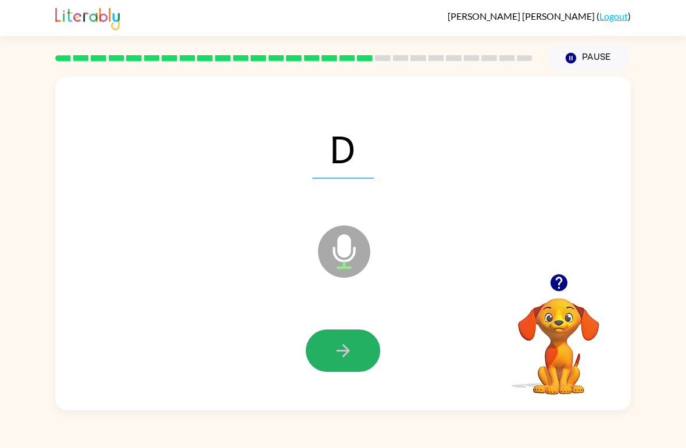
click at [353, 351] on icon "button" at bounding box center [343, 351] width 20 height 20
click at [357, 347] on button "button" at bounding box center [343, 351] width 74 height 42
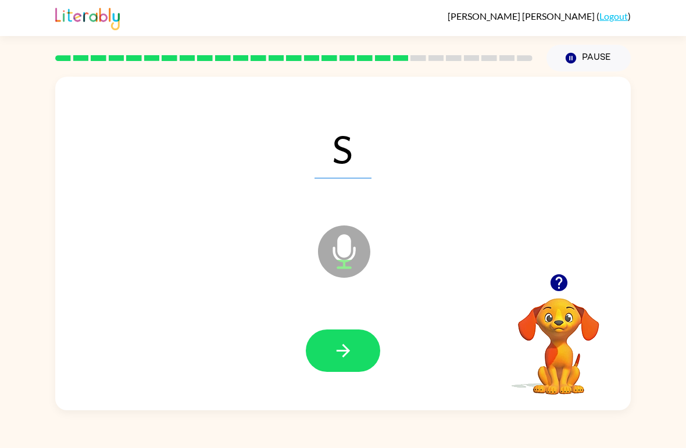
click at [365, 358] on button "button" at bounding box center [343, 351] width 74 height 42
click at [344, 350] on icon "button" at bounding box center [343, 351] width 20 height 20
click at [356, 349] on button "button" at bounding box center [343, 351] width 74 height 42
click at [361, 351] on button "button" at bounding box center [343, 351] width 74 height 42
click at [359, 349] on button "button" at bounding box center [343, 351] width 74 height 42
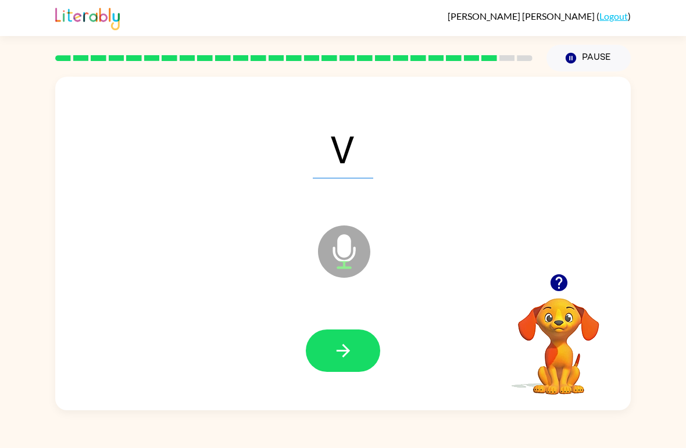
click at [347, 350] on icon "button" at bounding box center [342, 350] width 13 height 13
click at [334, 357] on icon "button" at bounding box center [343, 351] width 20 height 20
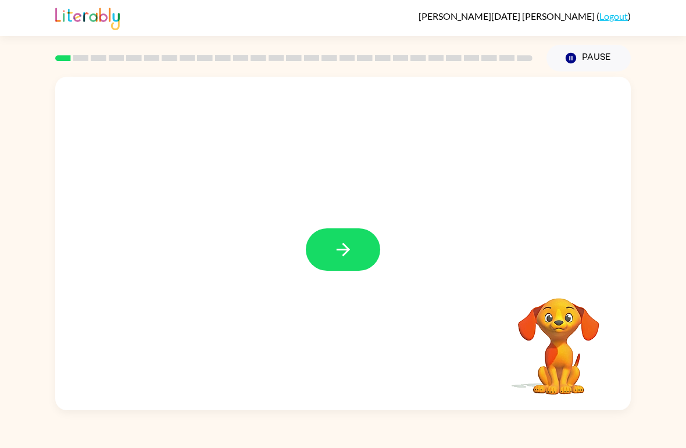
click at [611, 53] on button "Pause Pause" at bounding box center [589, 58] width 84 height 27
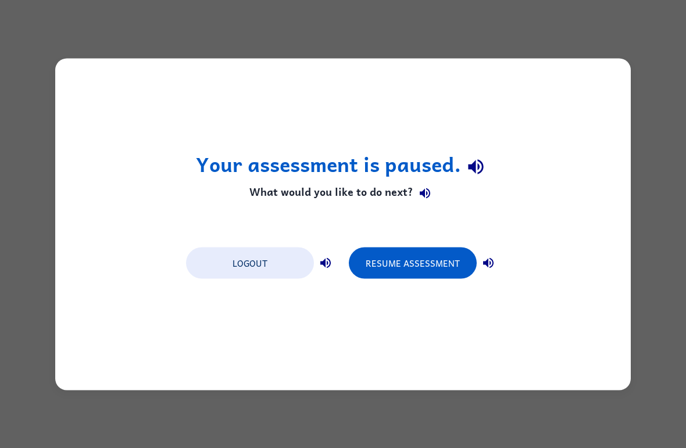
click at [390, 261] on button "Resume Assessment" at bounding box center [413, 262] width 128 height 31
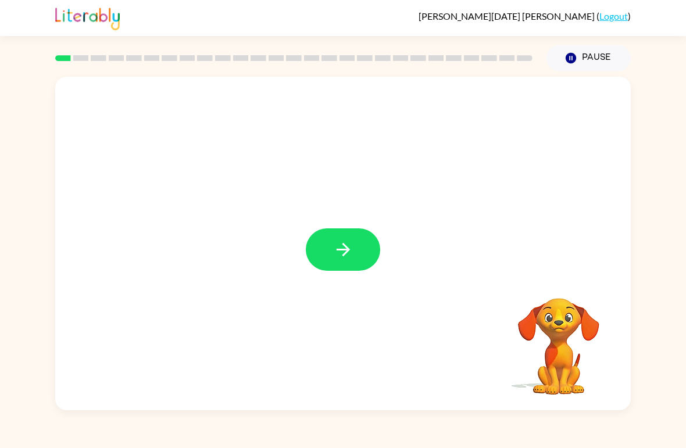
click at [354, 237] on button "button" at bounding box center [343, 250] width 74 height 42
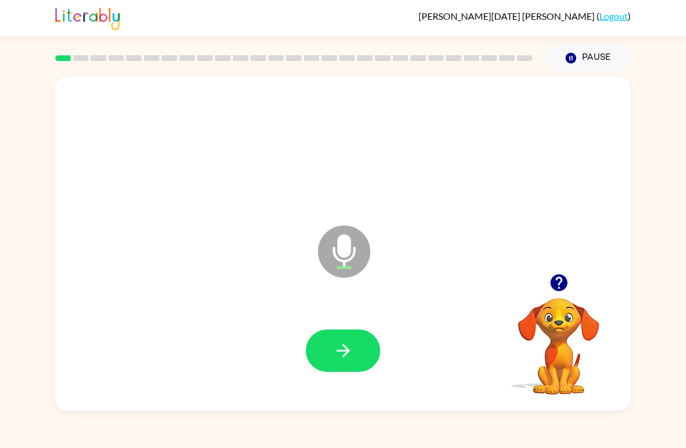
click at [344, 357] on icon "button" at bounding box center [342, 350] width 13 height 13
click at [337, 352] on icon "button" at bounding box center [342, 350] width 13 height 13
click at [329, 350] on button "button" at bounding box center [343, 351] width 74 height 42
click at [336, 349] on icon "button" at bounding box center [343, 351] width 20 height 20
click at [372, 343] on button "button" at bounding box center [343, 351] width 74 height 42
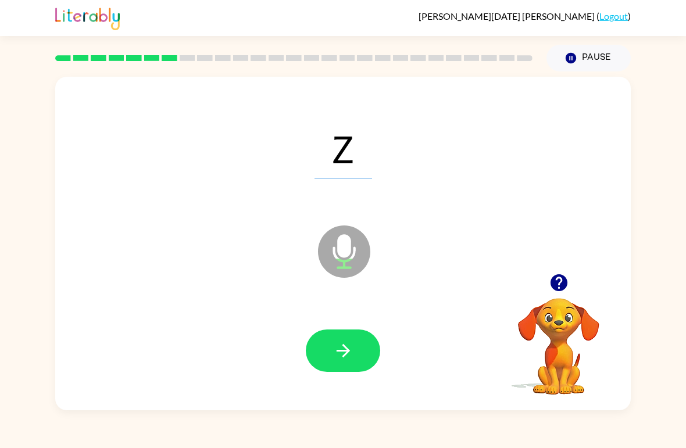
click at [327, 352] on button "button" at bounding box center [343, 351] width 74 height 42
click at [328, 355] on button "button" at bounding box center [343, 351] width 74 height 42
click at [596, 58] on button "Pause Pause" at bounding box center [589, 58] width 84 height 27
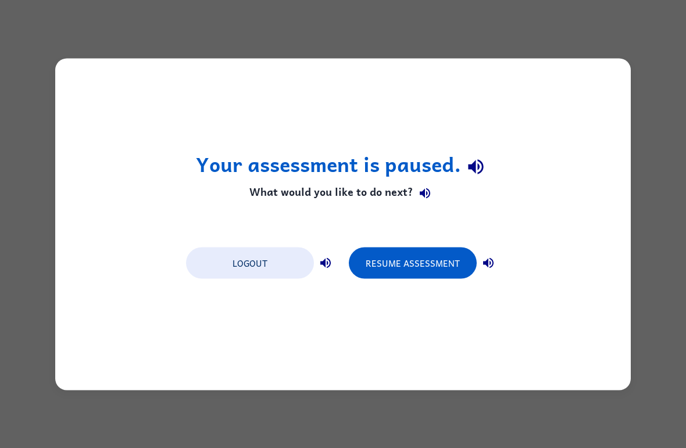
click at [405, 253] on button "Resume Assessment" at bounding box center [413, 262] width 128 height 31
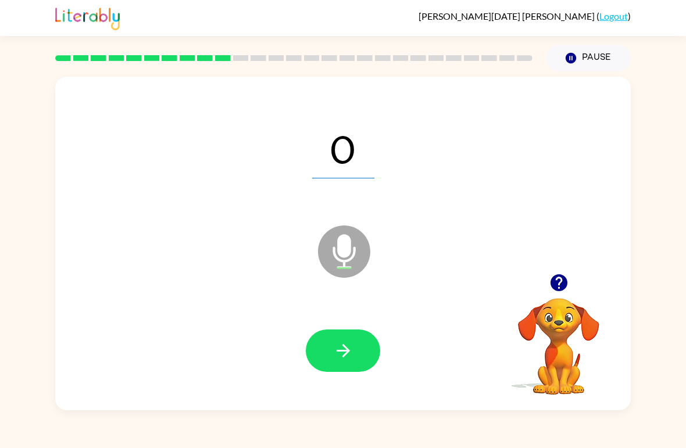
click at [321, 358] on button "button" at bounding box center [343, 351] width 74 height 42
click at [329, 338] on button "button" at bounding box center [343, 351] width 74 height 42
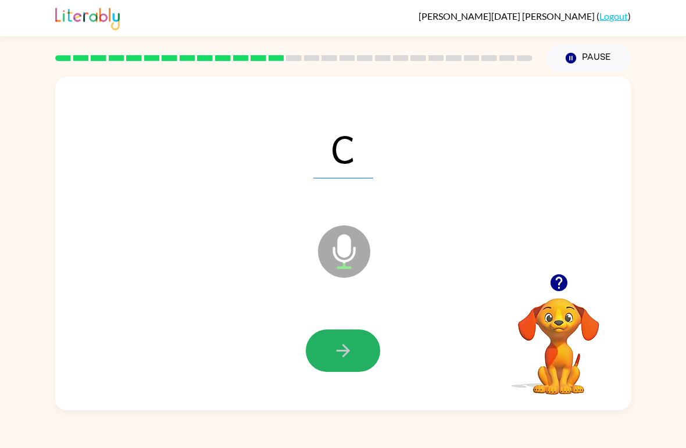
click at [333, 343] on icon "button" at bounding box center [343, 351] width 20 height 20
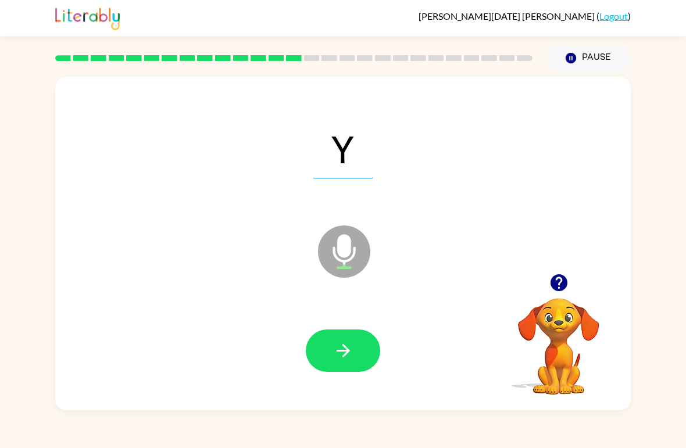
click at [330, 347] on button "button" at bounding box center [343, 351] width 74 height 42
click at [322, 337] on button "button" at bounding box center [343, 351] width 74 height 42
click at [373, 357] on button "button" at bounding box center [343, 351] width 74 height 42
click at [358, 347] on button "button" at bounding box center [343, 351] width 74 height 42
click at [354, 339] on button "button" at bounding box center [343, 351] width 74 height 42
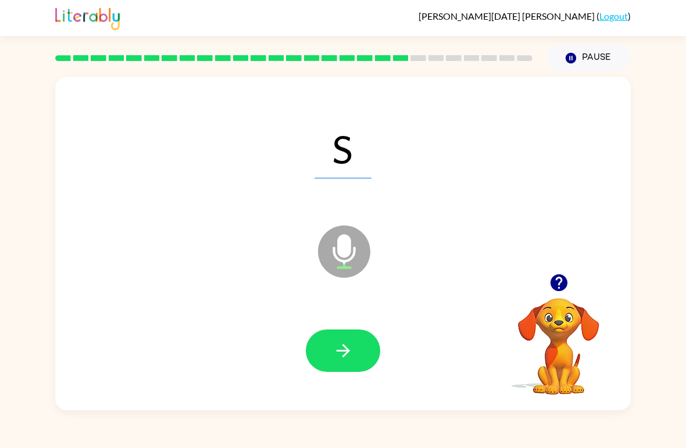
click at [333, 349] on icon "button" at bounding box center [343, 351] width 20 height 20
click at [343, 344] on icon "button" at bounding box center [343, 351] width 20 height 20
click at [343, 363] on button "button" at bounding box center [343, 351] width 74 height 42
click at [315, 348] on button "button" at bounding box center [343, 351] width 74 height 42
click at [332, 343] on button "button" at bounding box center [343, 351] width 74 height 42
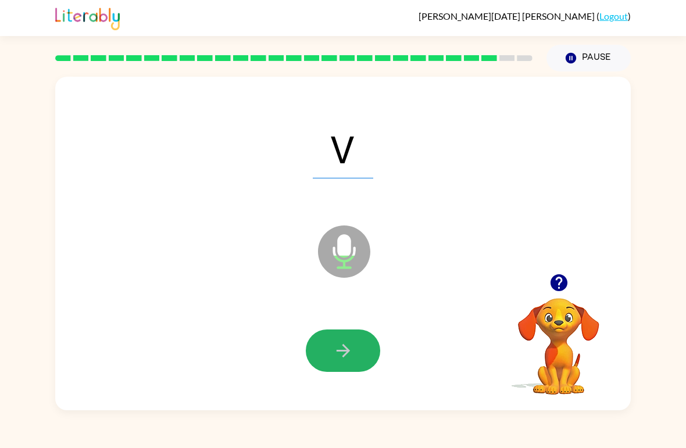
click at [326, 337] on button "button" at bounding box center [343, 351] width 74 height 42
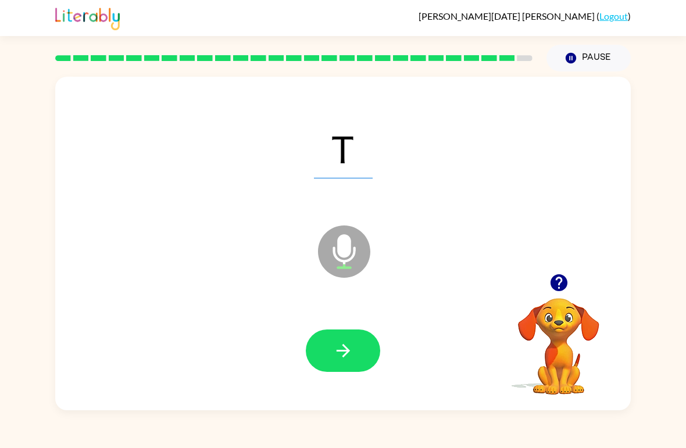
click at [355, 348] on button "button" at bounding box center [343, 351] width 74 height 42
